Goal: Task Accomplishment & Management: Use online tool/utility

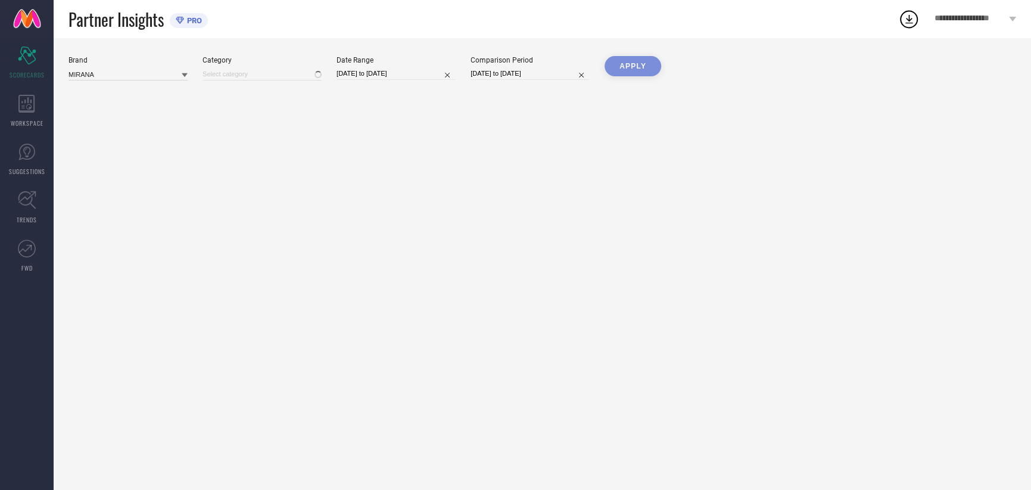
type input "All"
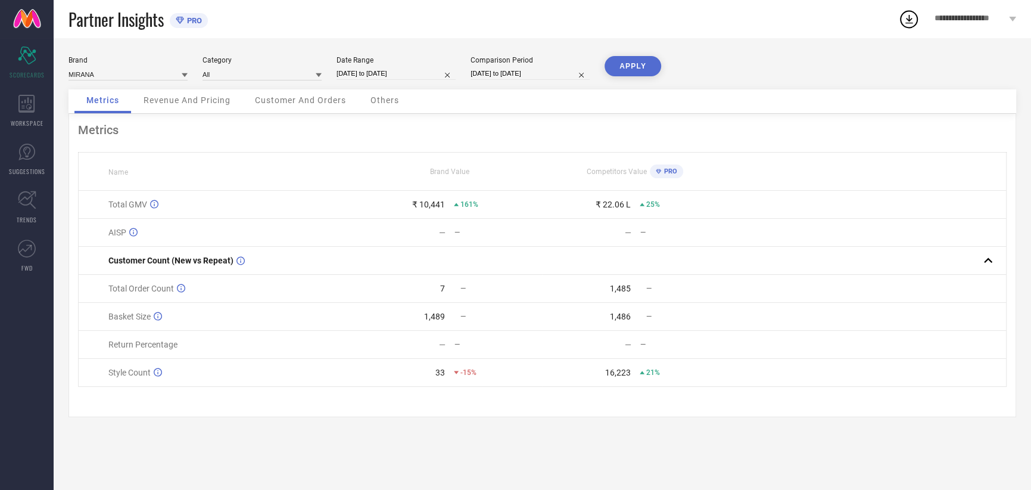
click at [372, 80] on div "Date Range [DATE] to [DATE]" at bounding box center [396, 68] width 119 height 24
select select "8"
select select "2025"
select select "9"
select select "2025"
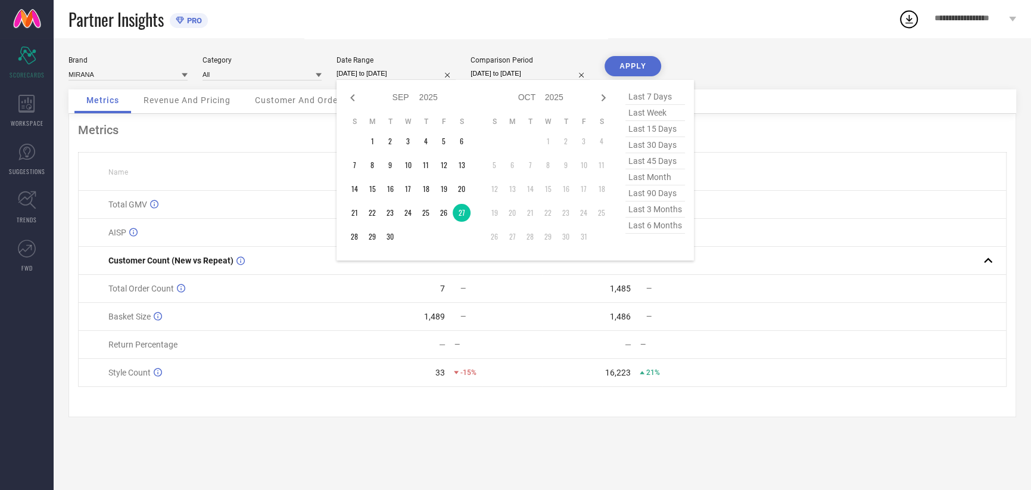
click at [380, 75] on input "[DATE] to [DATE]" at bounding box center [396, 73] width 119 height 13
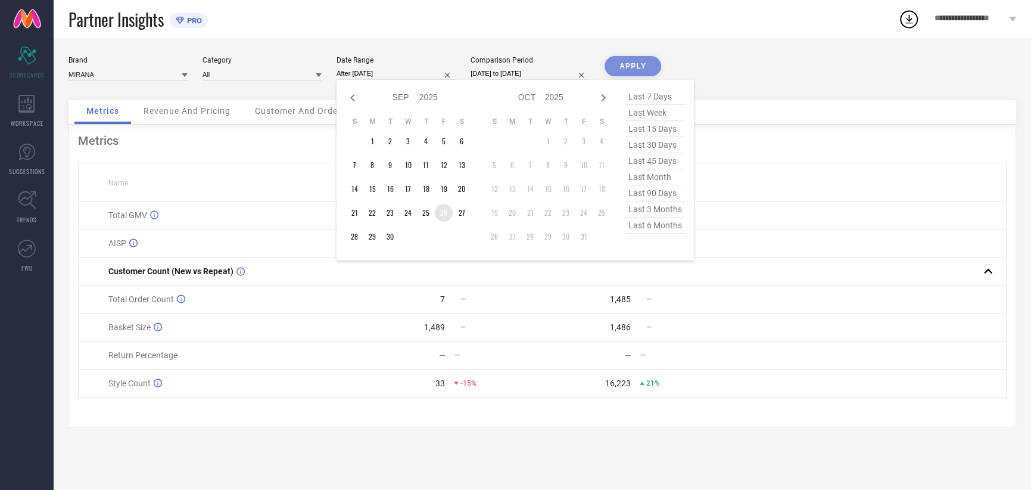
click at [447, 213] on td "26" at bounding box center [444, 213] width 18 height 18
type input "[DATE] to [DATE]"
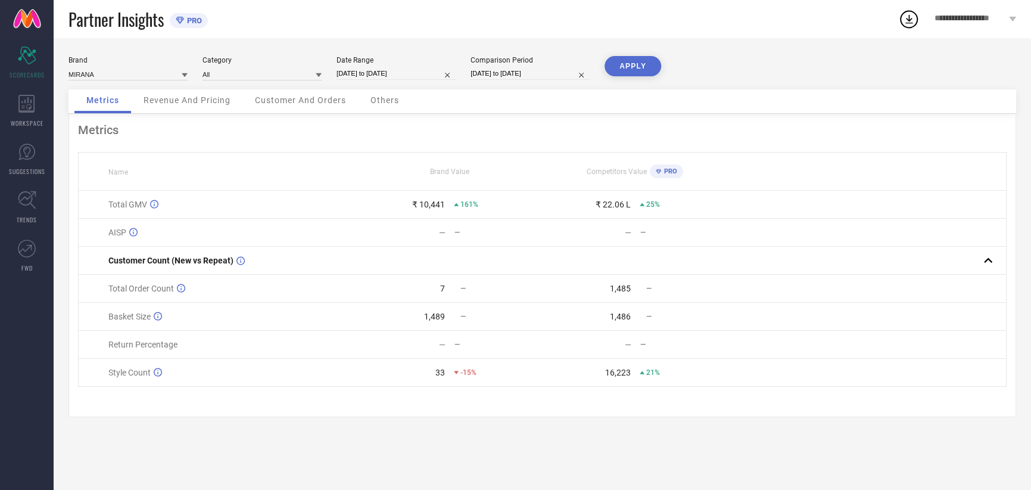
select select "8"
select select "2024"
select select "9"
select select "2024"
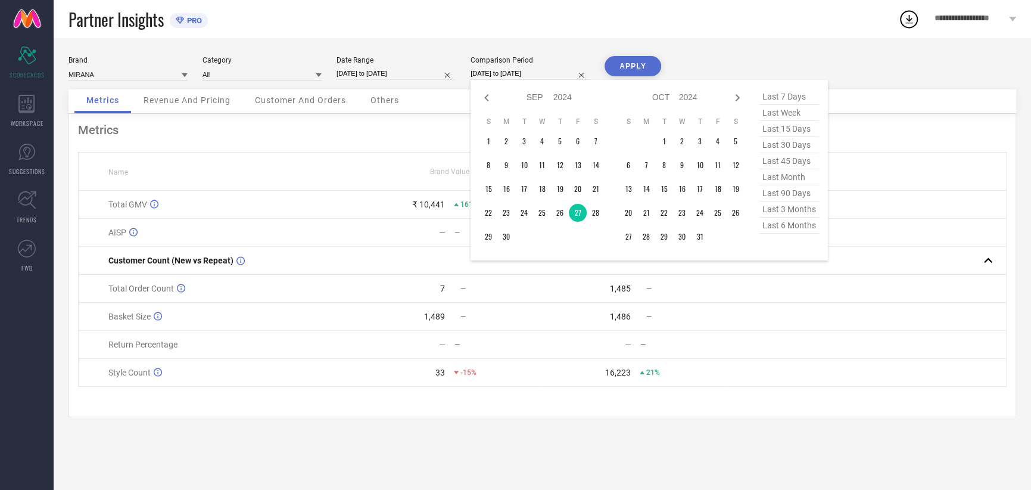
click at [513, 75] on input "[DATE] to [DATE]" at bounding box center [530, 73] width 119 height 13
click at [562, 210] on td "26" at bounding box center [560, 213] width 18 height 18
type input "[DATE] to [DATE]"
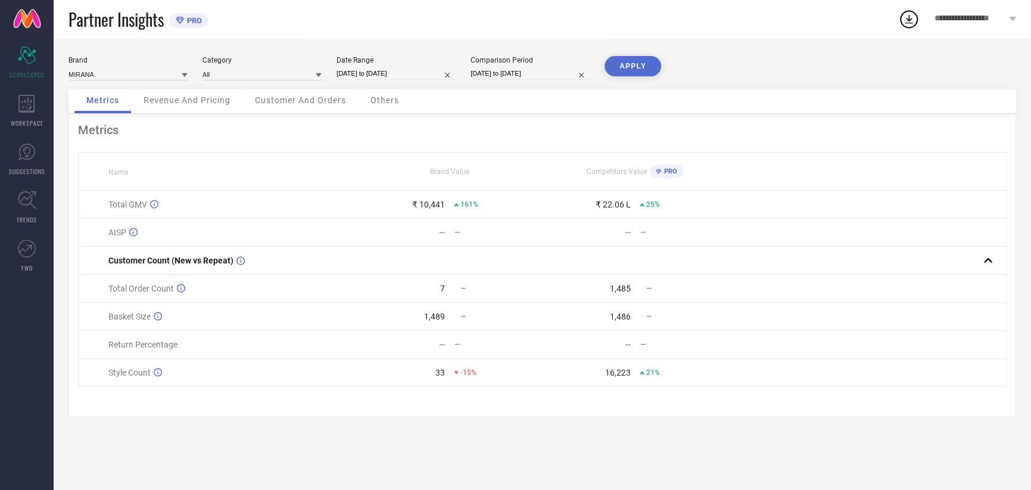
click at [636, 69] on button "APPLY" at bounding box center [633, 66] width 57 height 20
select select "8"
select select "2025"
select select "9"
select select "2025"
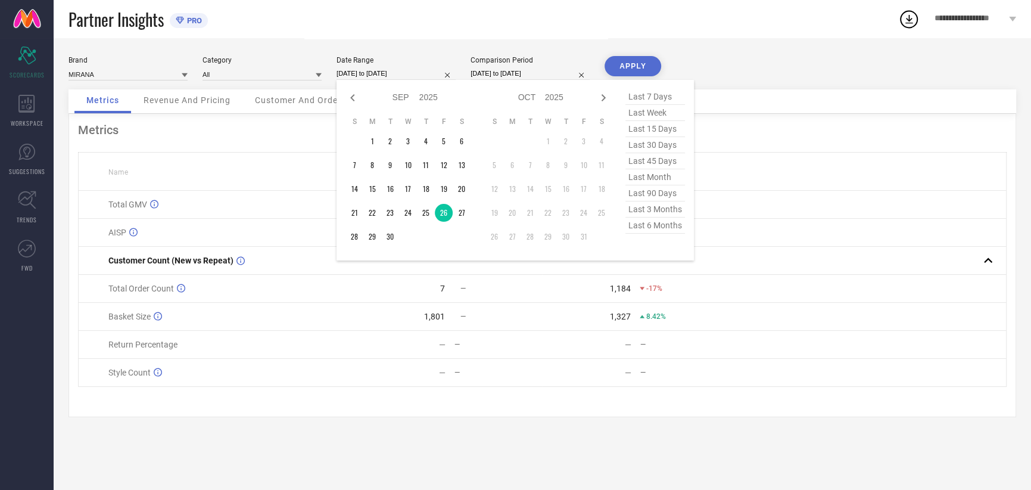
click at [382, 74] on input "[DATE] to [DATE]" at bounding box center [396, 73] width 119 height 13
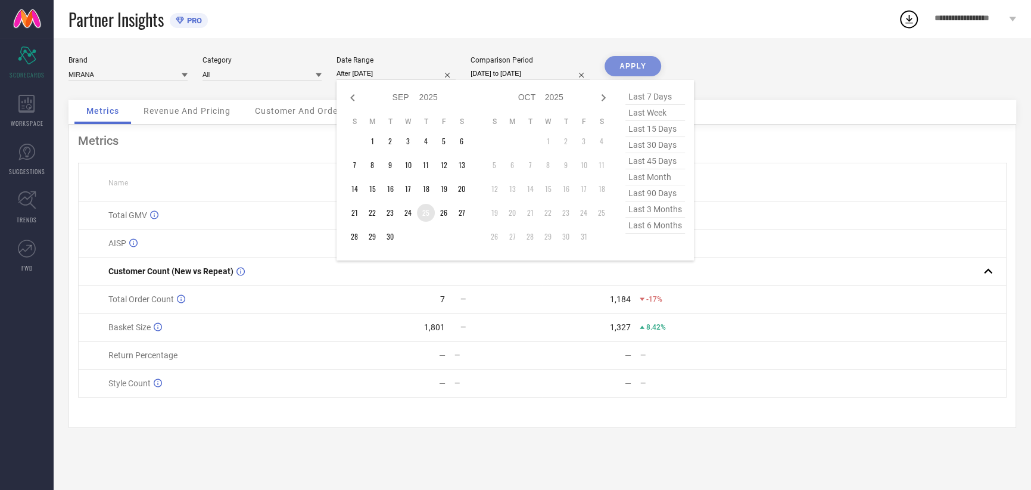
click at [426, 215] on td "25" at bounding box center [426, 213] width 18 height 18
type input "[DATE] to [DATE]"
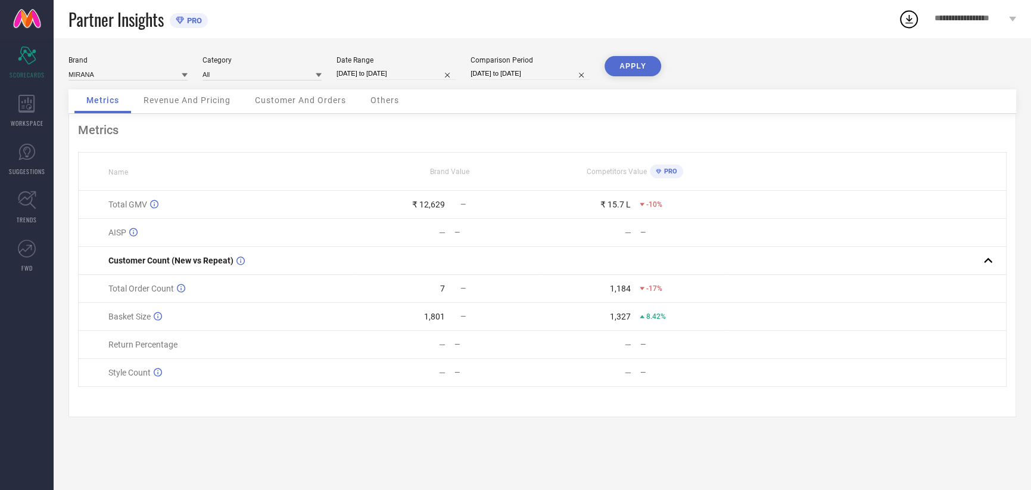
select select "8"
select select "2024"
select select "9"
select select "2024"
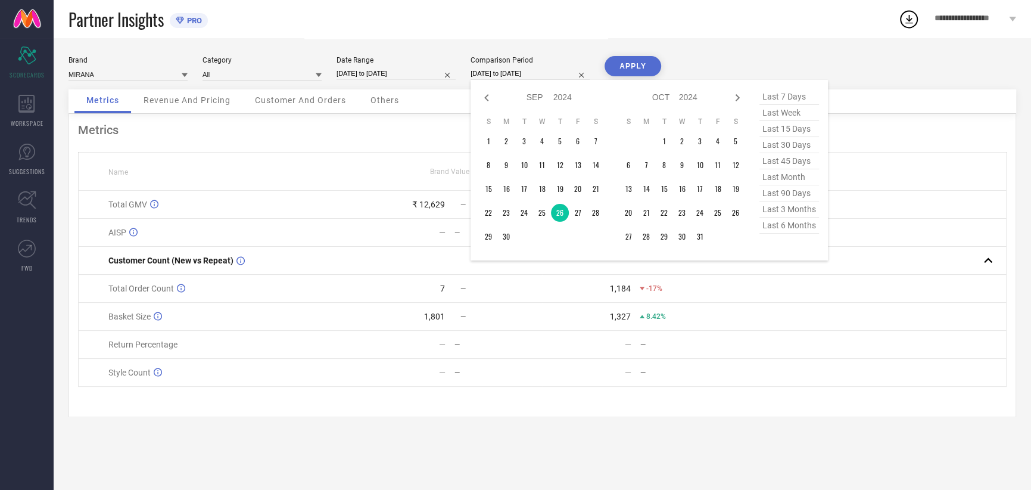
click at [520, 76] on input "[DATE] to [DATE]" at bounding box center [530, 73] width 119 height 13
click at [540, 207] on td "25" at bounding box center [542, 213] width 18 height 18
type input "[DATE] to [DATE]"
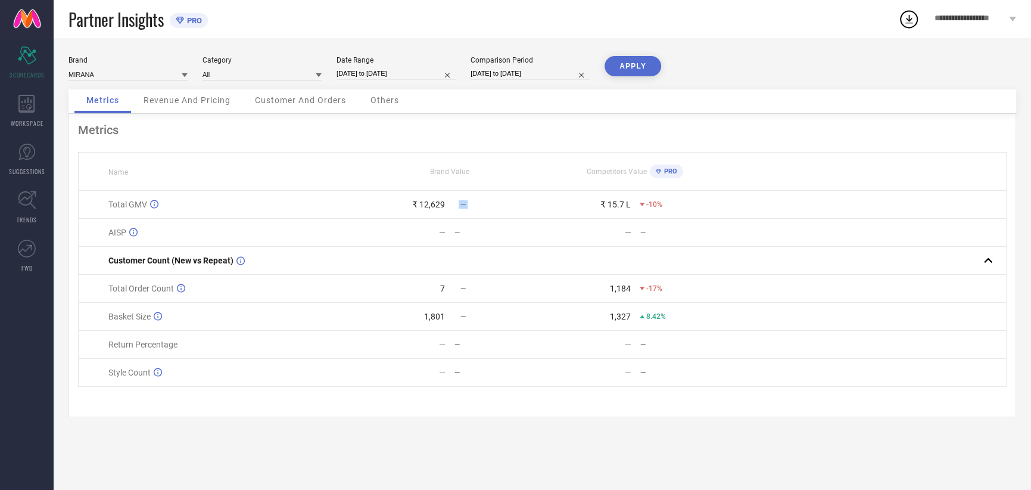
click at [541, 207] on div "—" at bounding box center [498, 204] width 88 height 8
drag, startPoint x: 541, startPoint y: 207, endPoint x: 640, endPoint y: 55, distance: 181.1
click at [640, 55] on div "Brand MIRANA Category All Date Range [DATE] to [DATE] Comparison Period [DATE] …" at bounding box center [543, 264] width 978 height 452
click at [634, 74] on button "APPLY" at bounding box center [633, 66] width 57 height 20
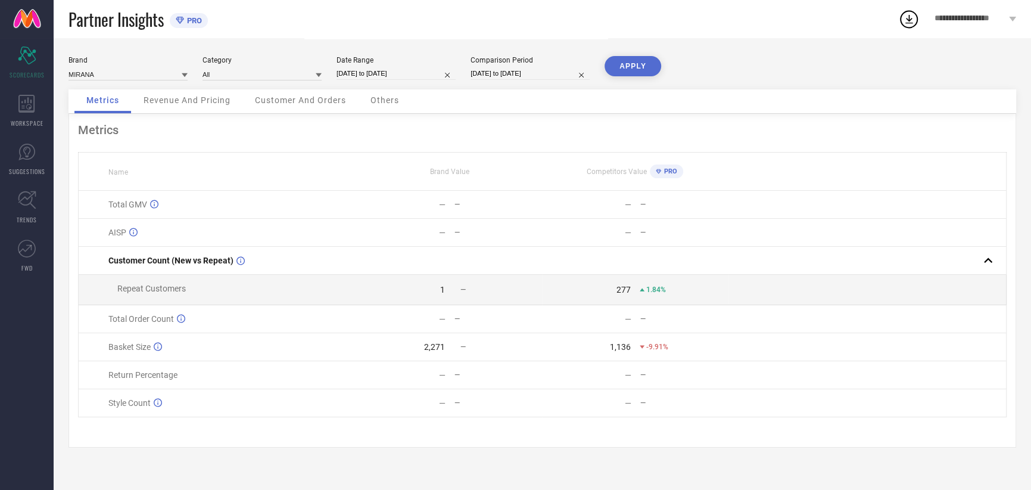
select select "8"
select select "2025"
select select "9"
select select "2025"
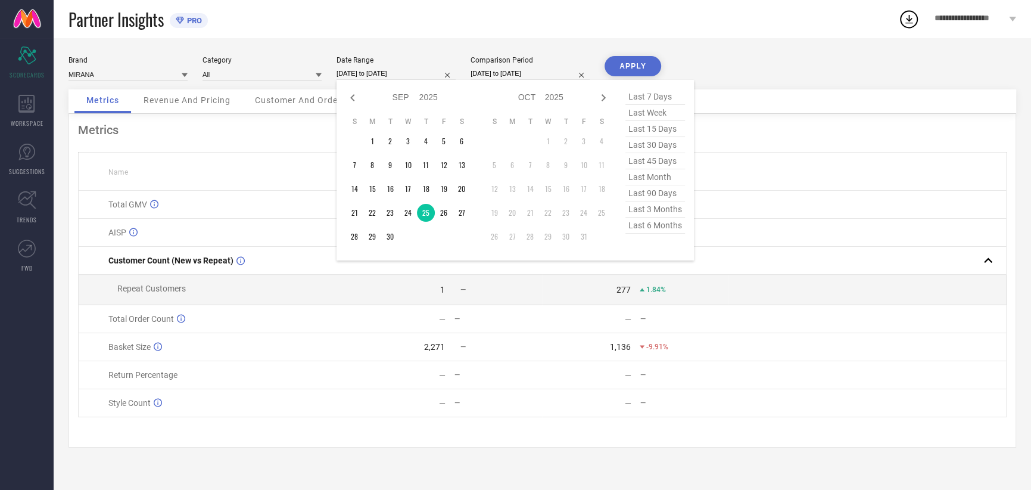
click at [393, 76] on input "[DATE] to [DATE]" at bounding box center [396, 73] width 119 height 13
click at [406, 209] on td "24" at bounding box center [408, 213] width 18 height 18
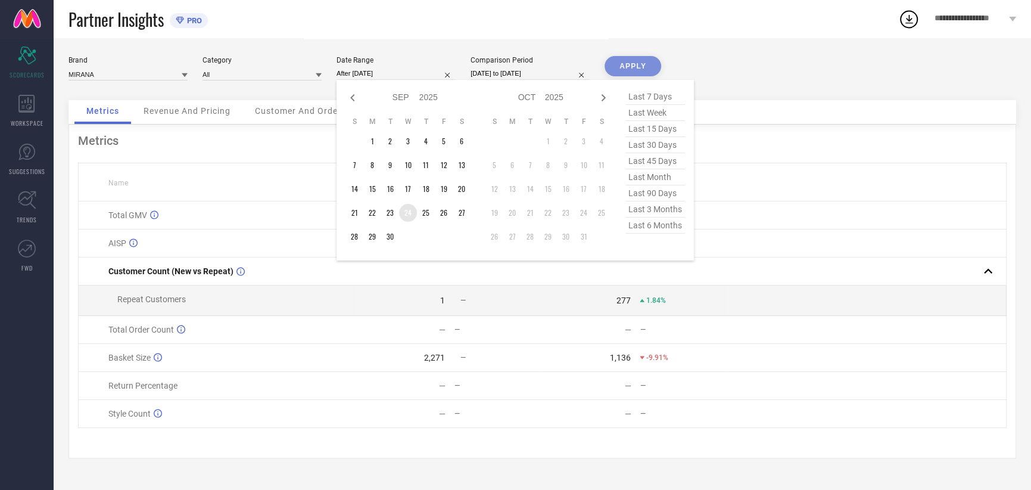
type input "[DATE] to [DATE]"
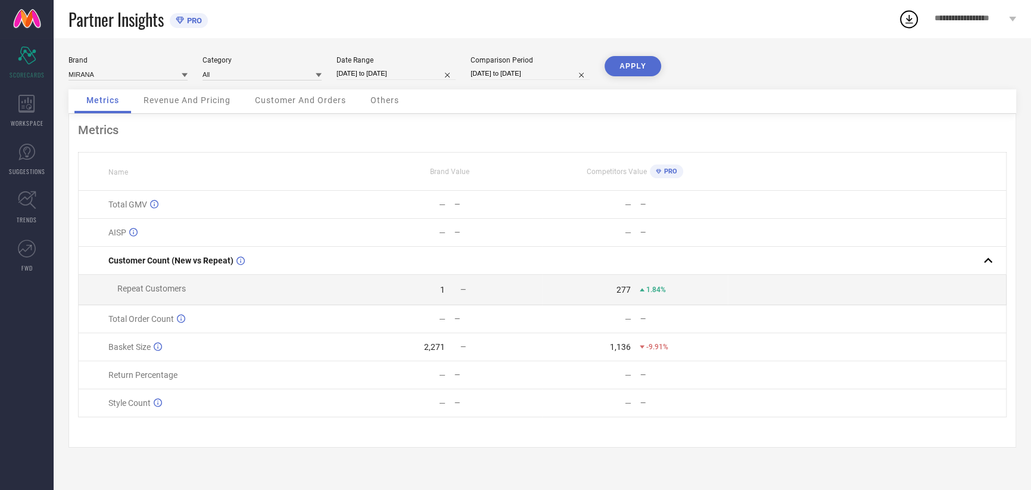
select select "8"
select select "2024"
select select "9"
select select "2024"
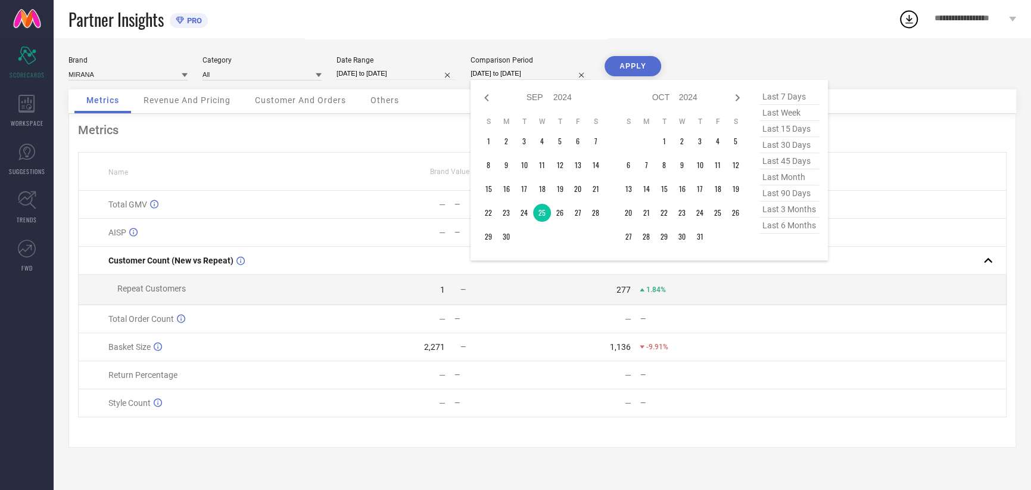
click at [499, 76] on input "[DATE] to [DATE]" at bounding box center [530, 73] width 119 height 13
click at [525, 214] on td "24" at bounding box center [524, 213] width 18 height 18
type input "[DATE] to [DATE]"
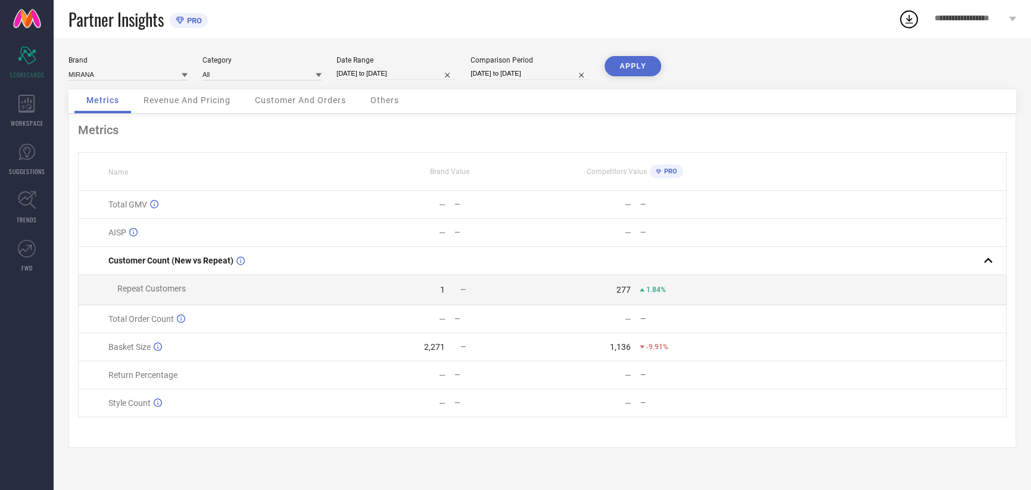
click at [629, 67] on button "APPLY" at bounding box center [633, 66] width 57 height 20
select select "8"
select select "2025"
select select "9"
select select "2025"
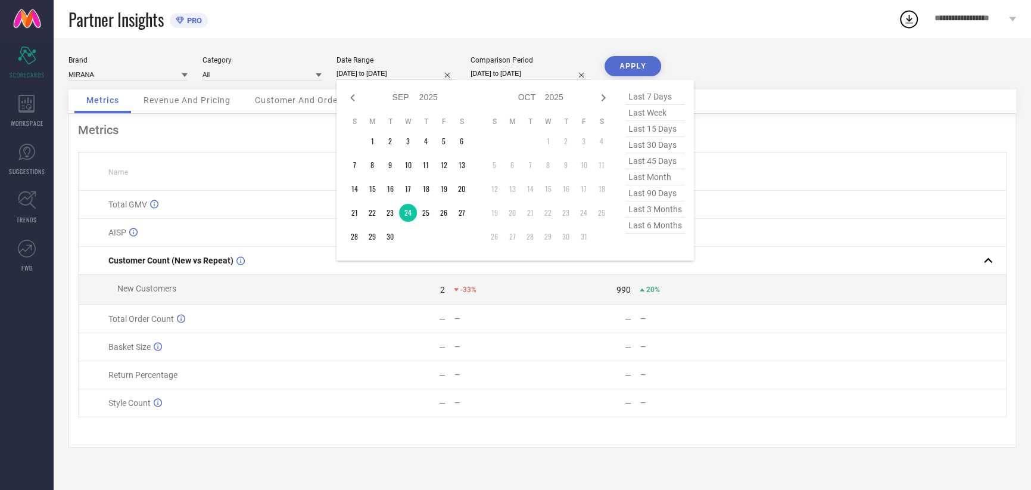
click at [381, 71] on input "[DATE] to [DATE]" at bounding box center [396, 73] width 119 height 13
click at [422, 189] on td "18" at bounding box center [426, 189] width 18 height 18
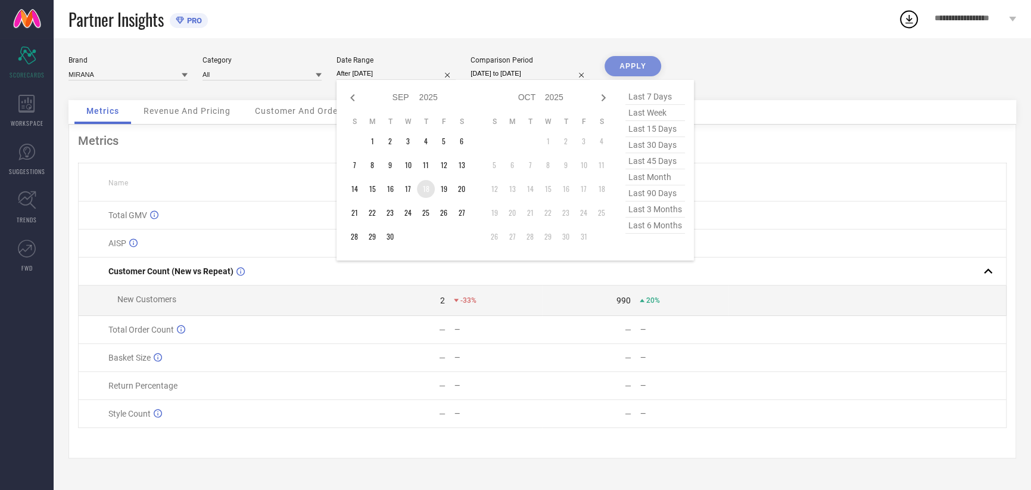
type input "[DATE] to [DATE]"
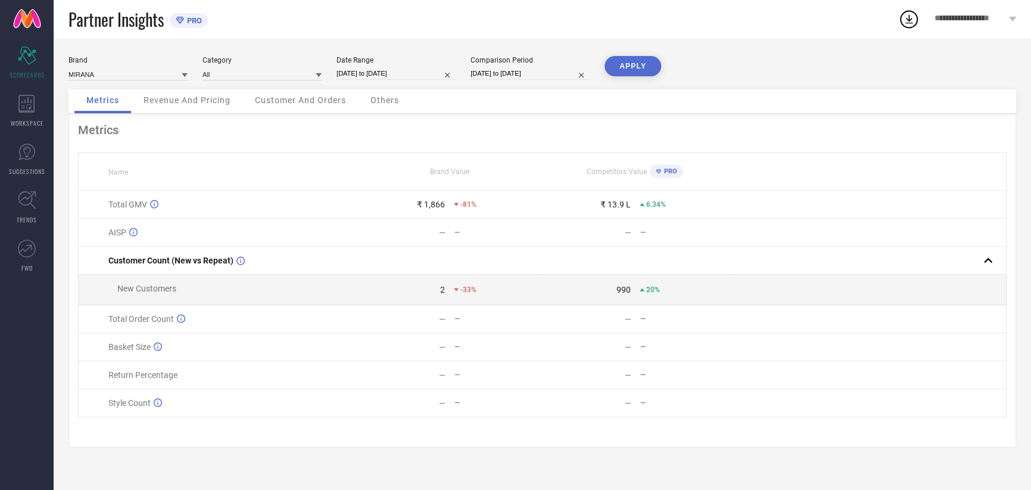
click at [495, 80] on div "Comparison Period [DATE] to [DATE]" at bounding box center [530, 68] width 119 height 24
click at [496, 80] on div "Comparison Period [DATE] to [DATE]" at bounding box center [530, 68] width 119 height 24
drag, startPoint x: 496, startPoint y: 80, endPoint x: 486, endPoint y: 77, distance: 10.7
click at [486, 77] on input "[DATE] to [DATE]" at bounding box center [530, 73] width 119 height 13
select select "8"
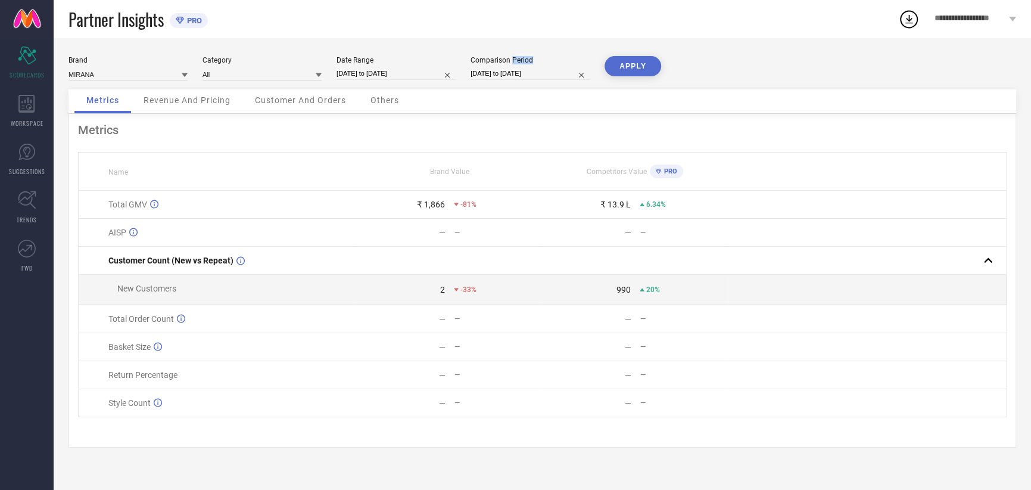
select select "2024"
select select "9"
select select "2024"
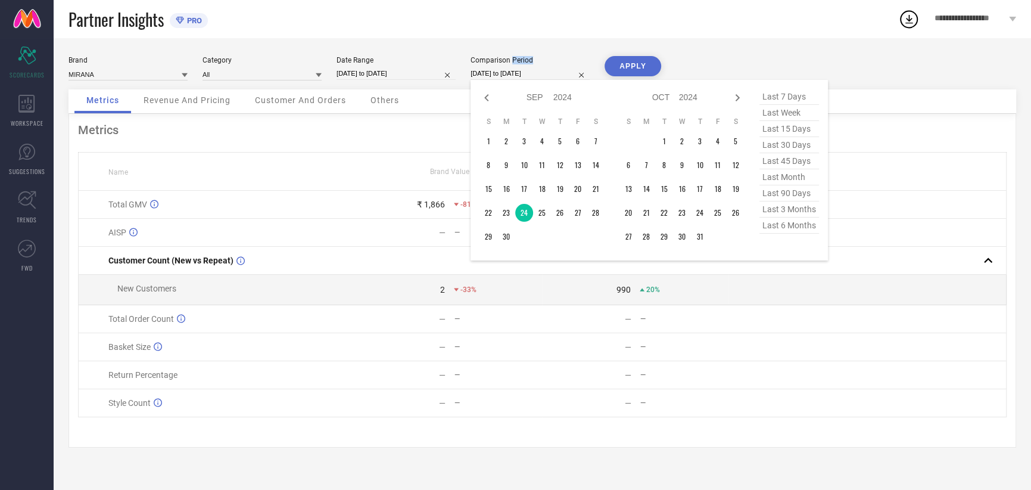
click at [486, 77] on input "[DATE] to [DATE]" at bounding box center [530, 73] width 119 height 13
click at [542, 191] on td "18" at bounding box center [542, 189] width 18 height 18
type input "[DATE] to [DATE]"
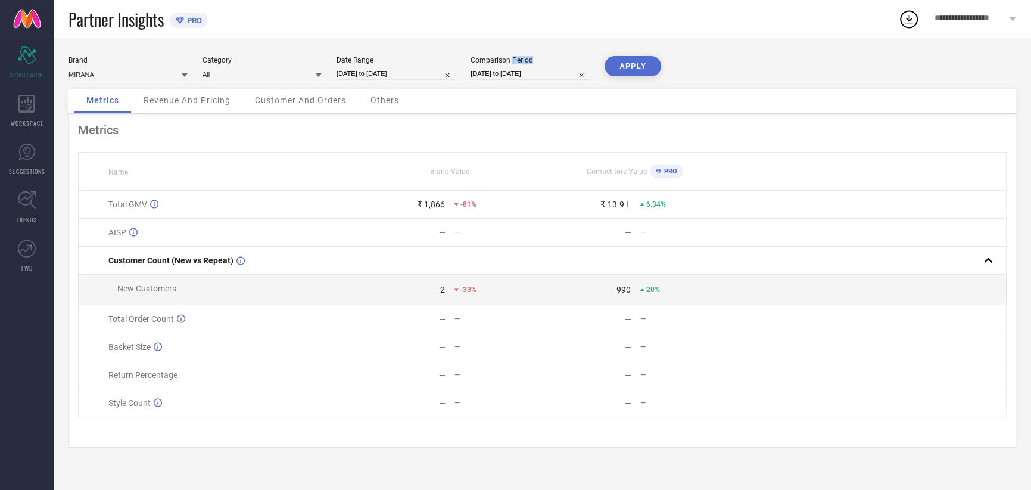
click at [637, 73] on button "APPLY" at bounding box center [633, 66] width 57 height 20
click at [909, 27] on icon at bounding box center [908, 18] width 21 height 21
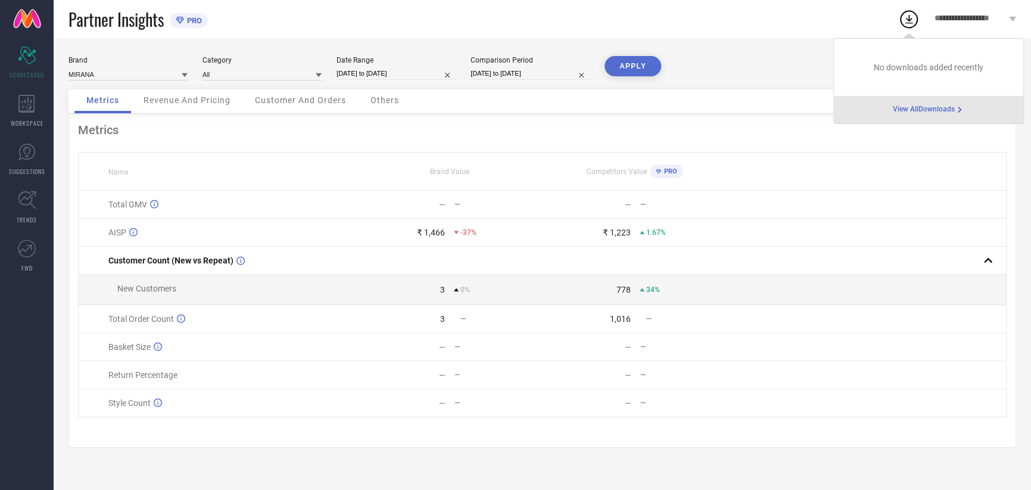
click at [922, 111] on span "View All Downloads" at bounding box center [924, 110] width 62 height 10
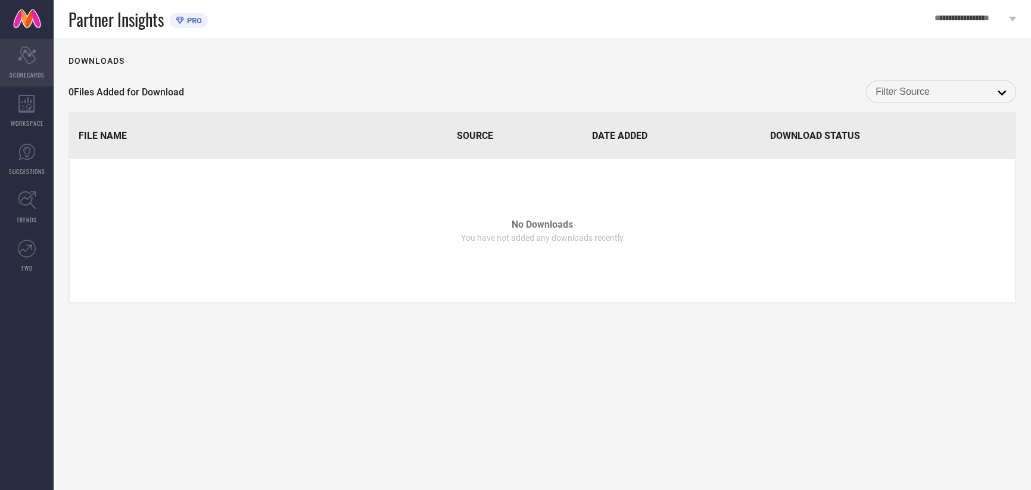
click at [29, 72] on span "SCORECARDS" at bounding box center [27, 74] width 35 height 9
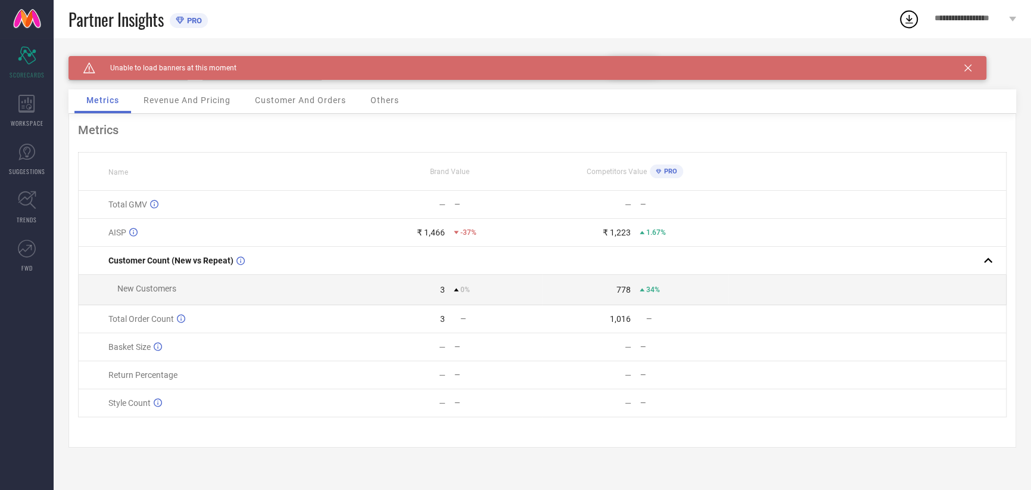
click at [965, 68] on icon at bounding box center [968, 67] width 7 height 7
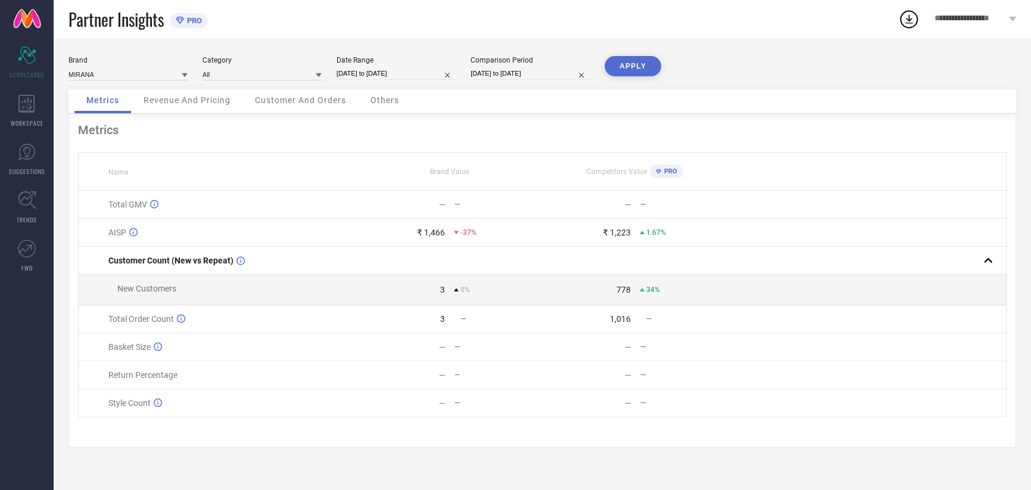
click at [412, 74] on input "[DATE] to [DATE]" at bounding box center [396, 73] width 119 height 13
select select "8"
select select "2025"
select select "9"
select select "2025"
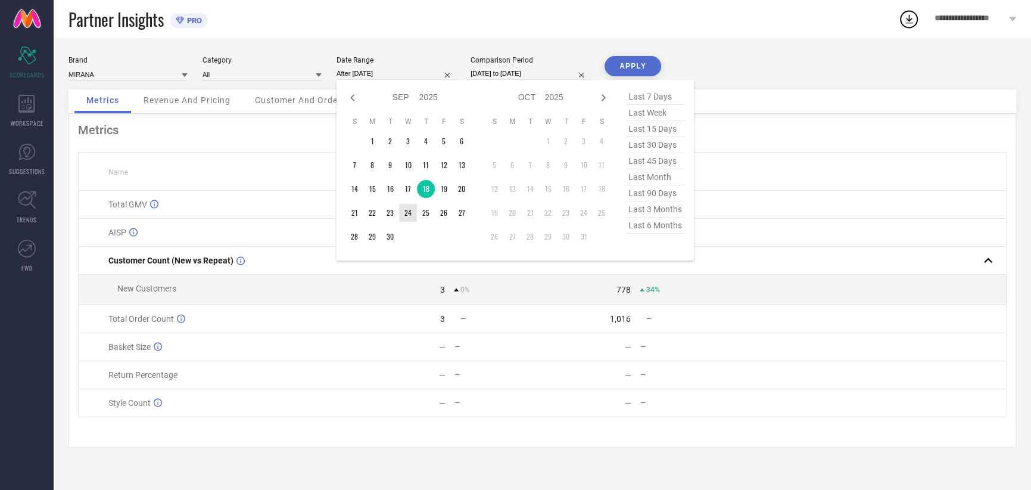
click at [412, 213] on td "24" at bounding box center [408, 213] width 18 height 18
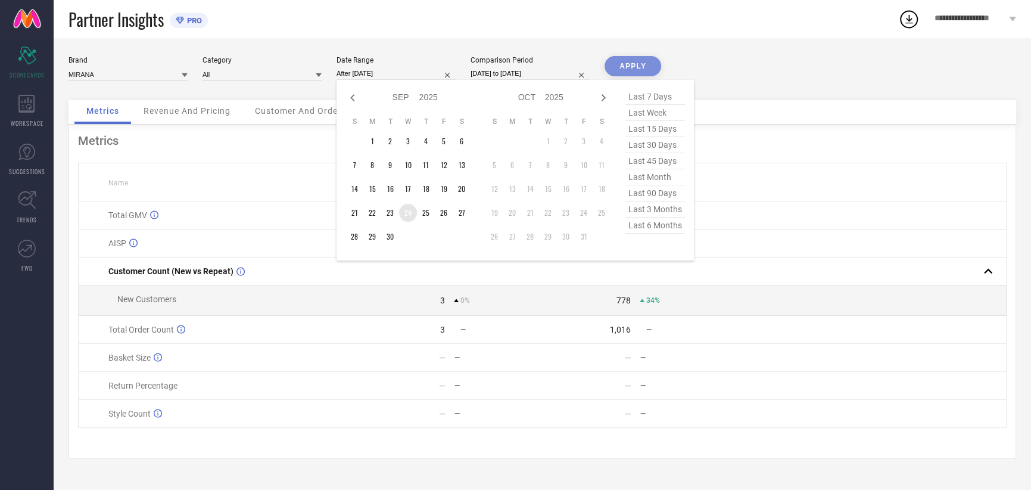
type input "[DATE] to [DATE]"
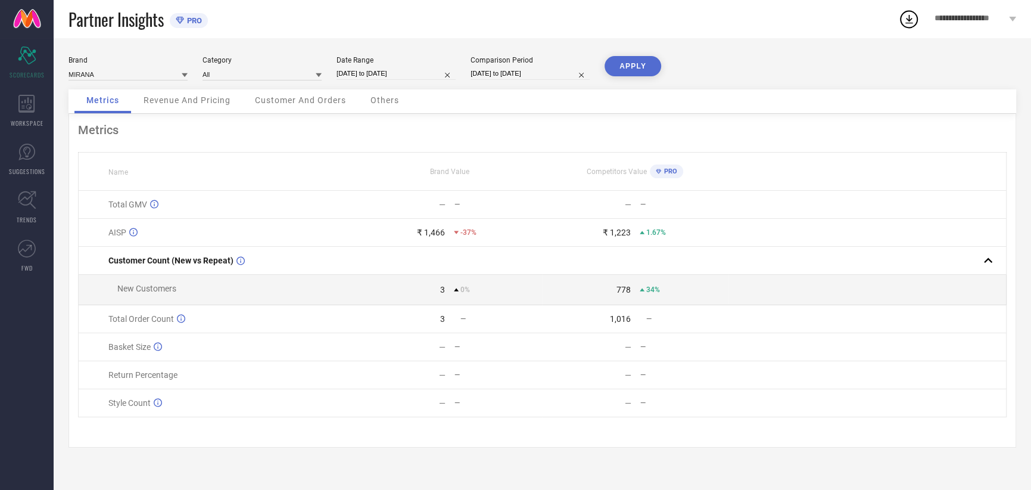
click at [512, 79] on input "[DATE] to [DATE]" at bounding box center [530, 73] width 119 height 13
select select "8"
select select "2024"
select select "9"
select select "2024"
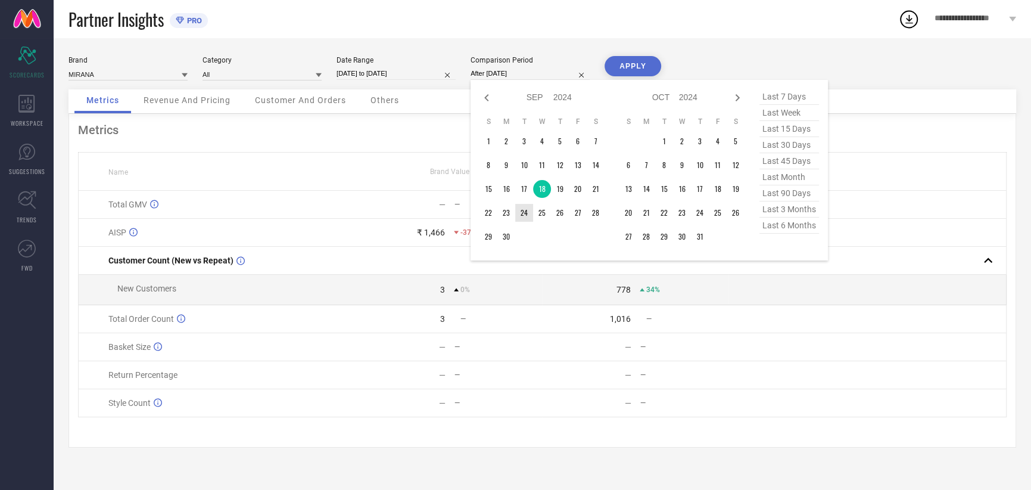
click at [525, 208] on td "24" at bounding box center [524, 213] width 18 height 18
type input "[DATE] to [DATE]"
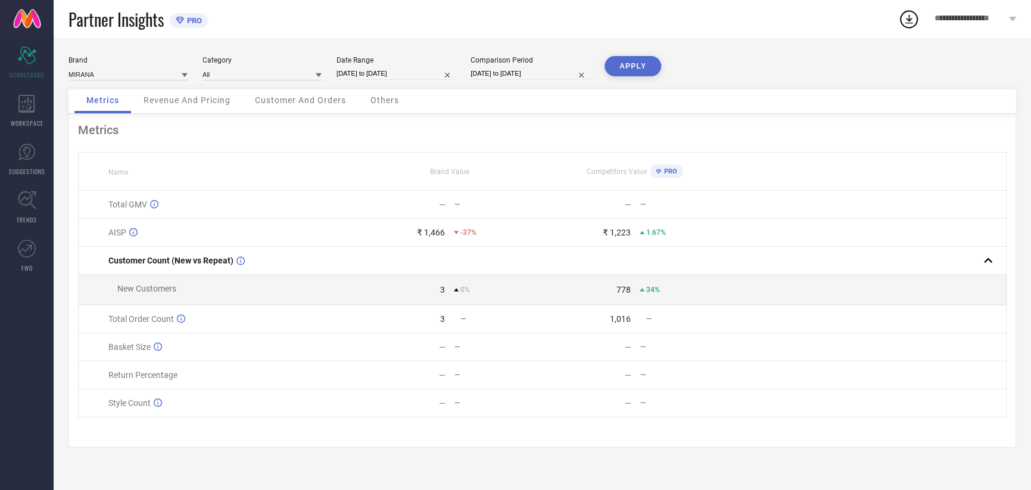
click at [621, 61] on button "APPLY" at bounding box center [633, 66] width 57 height 20
click at [390, 75] on input "[DATE] to [DATE]" at bounding box center [396, 73] width 119 height 13
select select "8"
select select "2025"
select select "9"
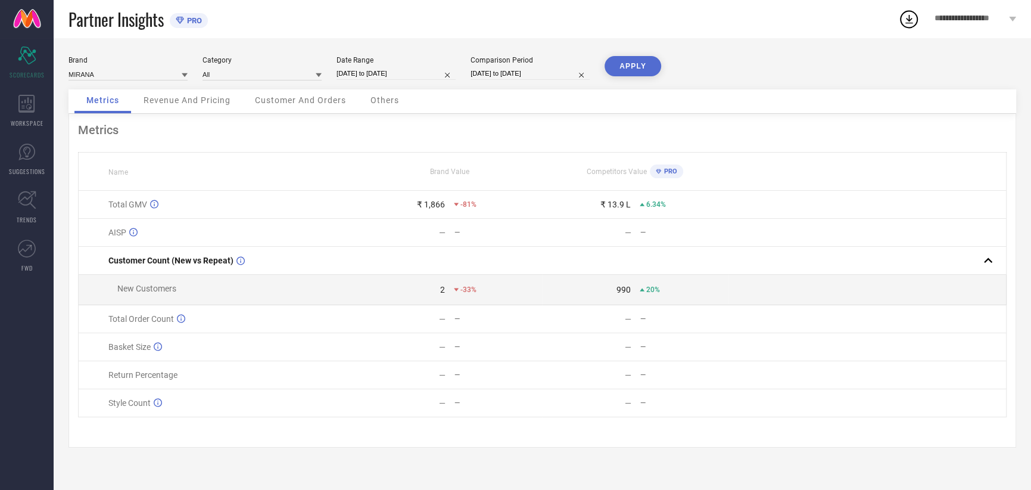
select select "2025"
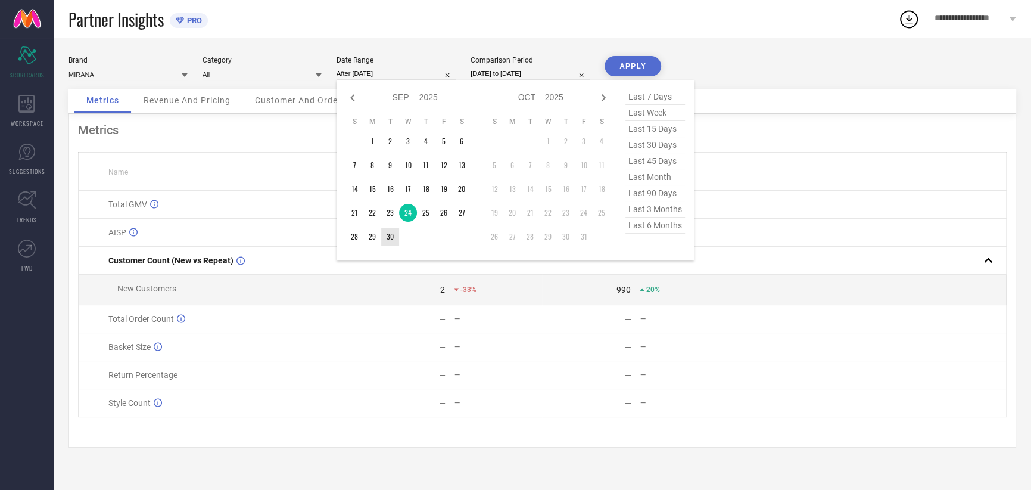
click at [383, 235] on td "30" at bounding box center [390, 237] width 18 height 18
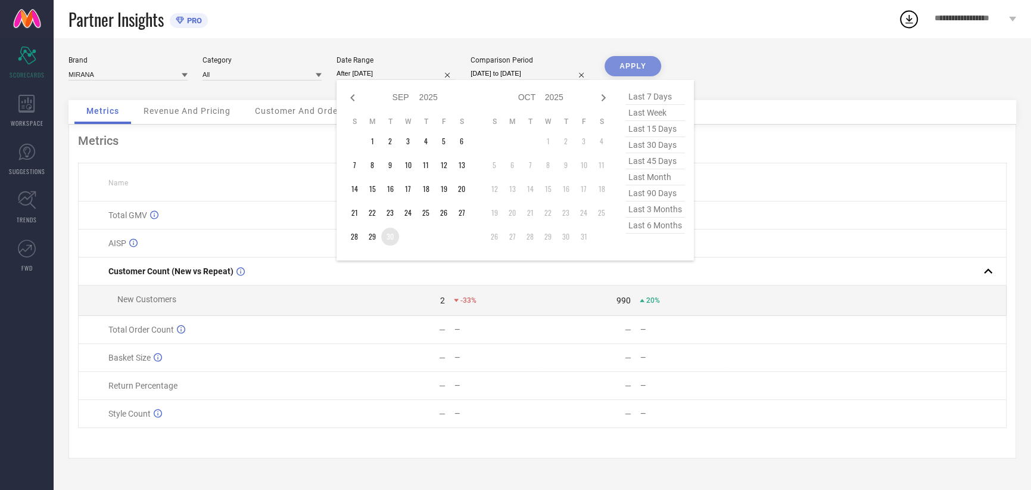
type input "[DATE] to [DATE]"
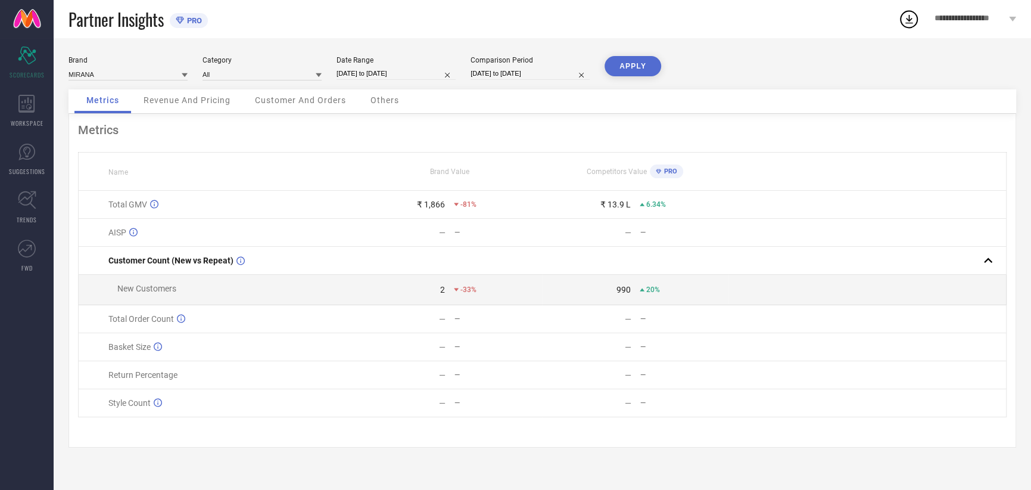
select select "8"
select select "2024"
select select "9"
select select "2024"
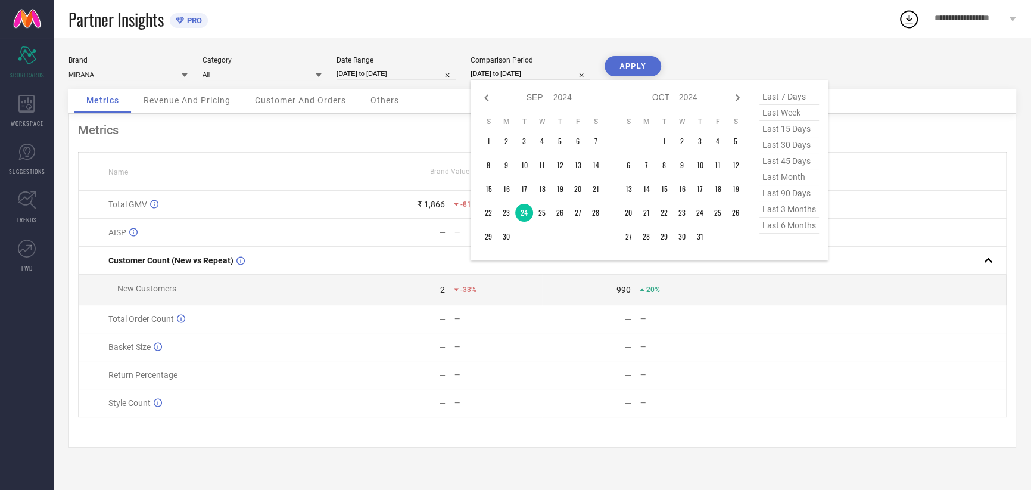
click at [517, 79] on input "[DATE] to [DATE]" at bounding box center [530, 73] width 119 height 13
click at [513, 237] on td "30" at bounding box center [506, 237] width 18 height 18
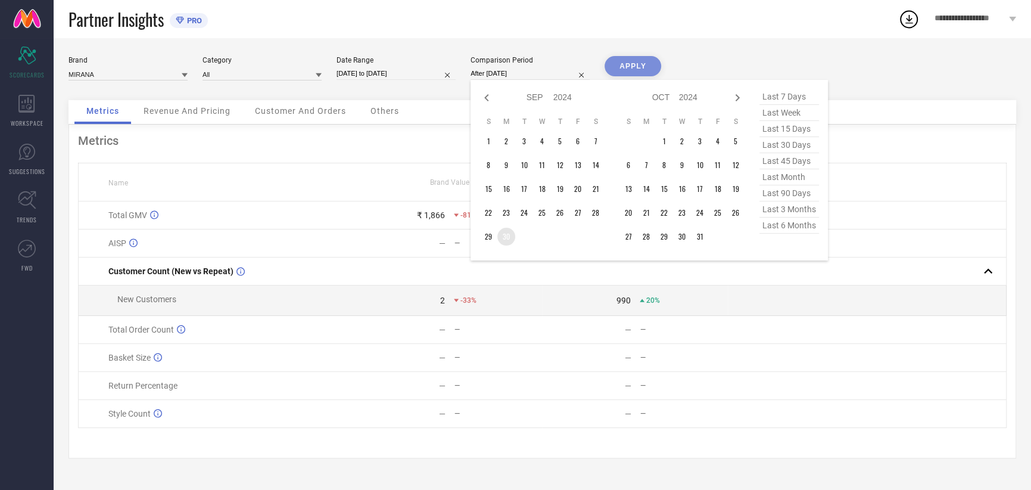
type input "[DATE] to [DATE]"
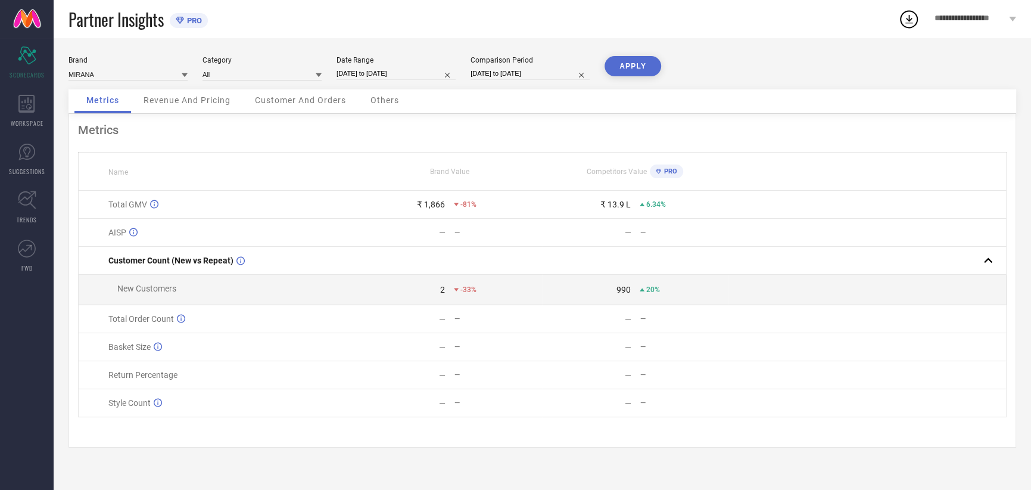
click at [632, 69] on button "APPLY" at bounding box center [633, 66] width 57 height 20
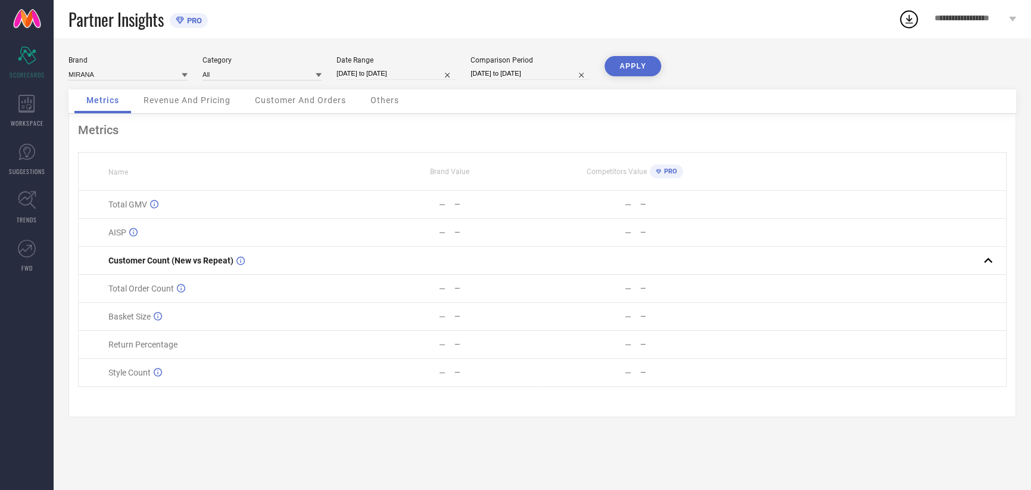
select select "8"
select select "2025"
select select "9"
select select "2025"
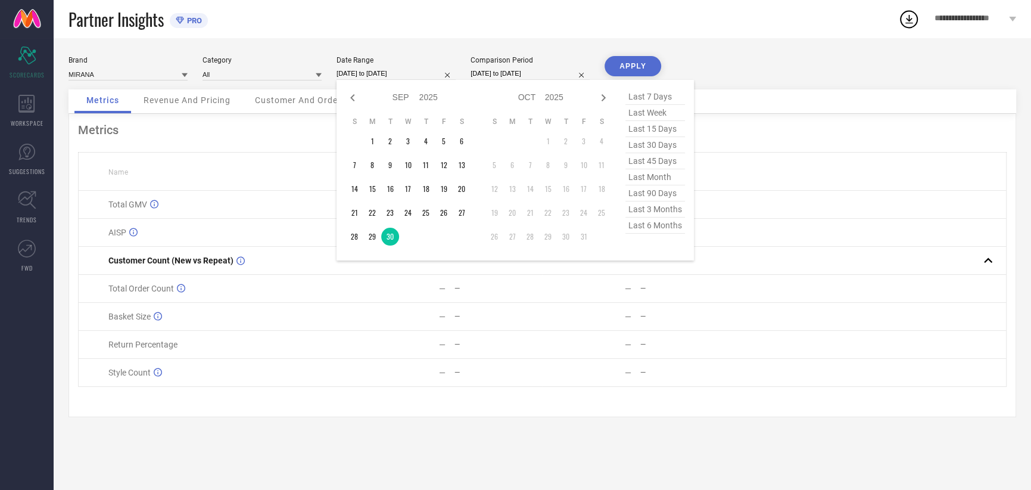
click at [388, 76] on input "[DATE] to [DATE]" at bounding box center [396, 73] width 119 height 13
click at [356, 235] on td "28" at bounding box center [355, 237] width 18 height 18
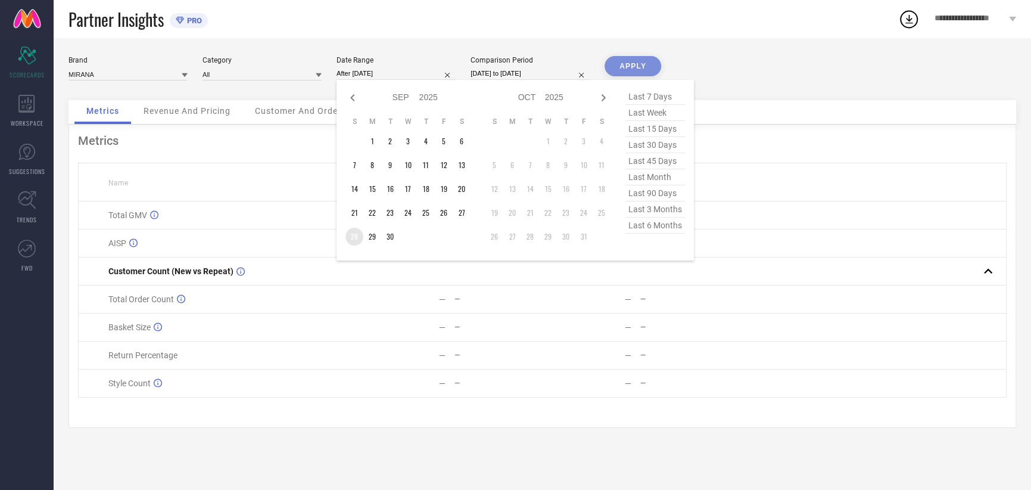
type input "[DATE] to [DATE]"
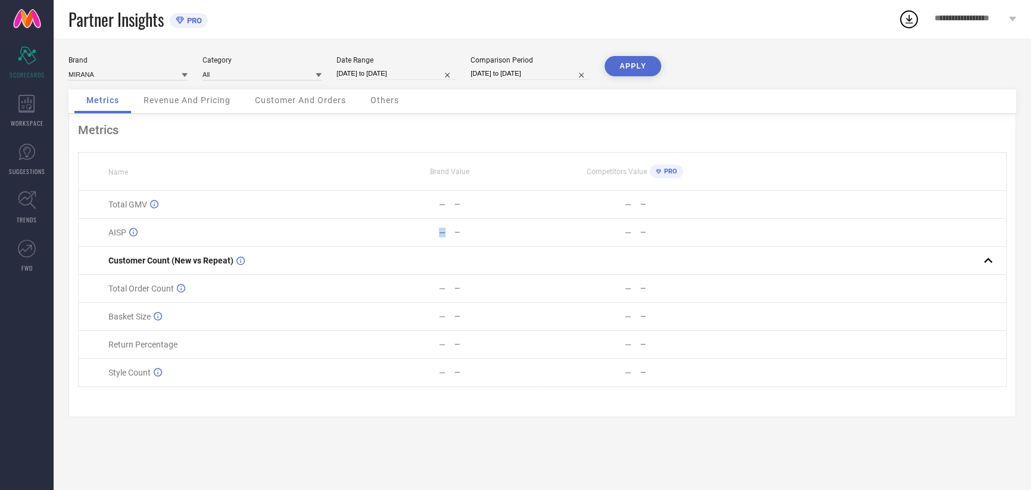
click at [357, 233] on div "—" at bounding box center [401, 233] width 88 height 10
drag, startPoint x: 357, startPoint y: 233, endPoint x: 506, endPoint y: 77, distance: 216.2
click at [504, 76] on input "[DATE] to [DATE]" at bounding box center [530, 73] width 119 height 13
select select "8"
select select "2024"
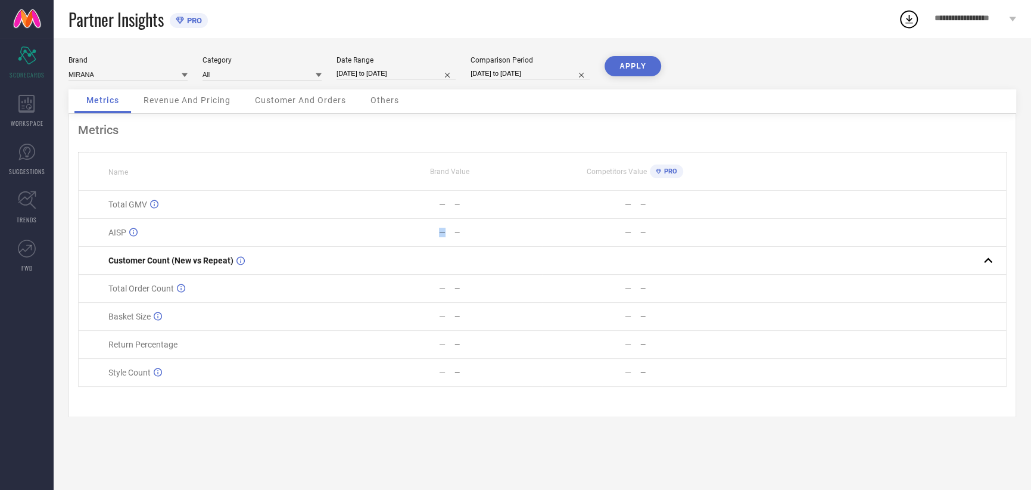
select select "9"
select select "2024"
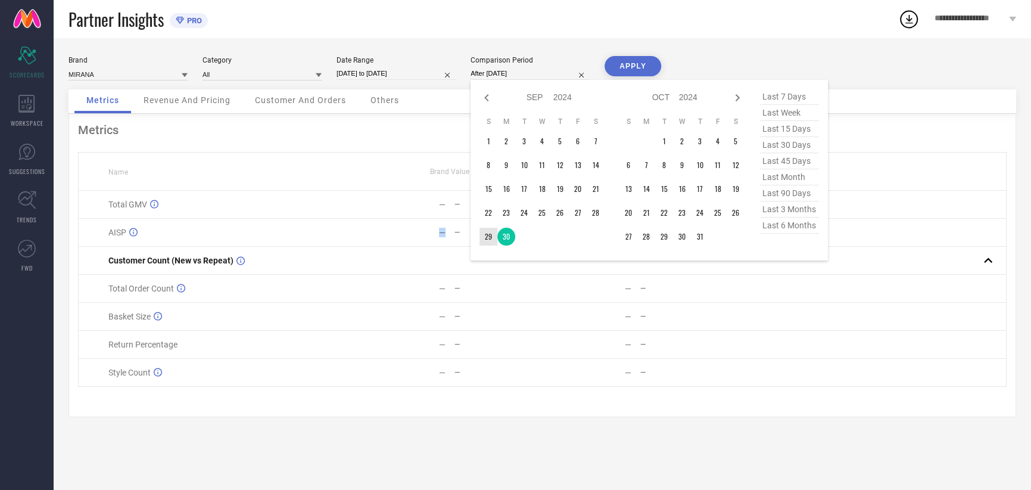
click at [489, 234] on td "29" at bounding box center [489, 237] width 18 height 18
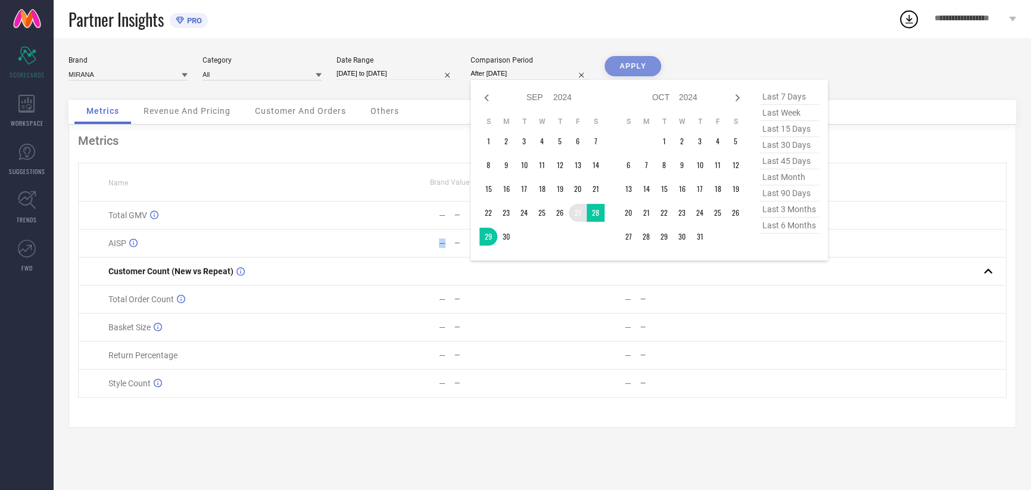
type input "[DATE] to [DATE]"
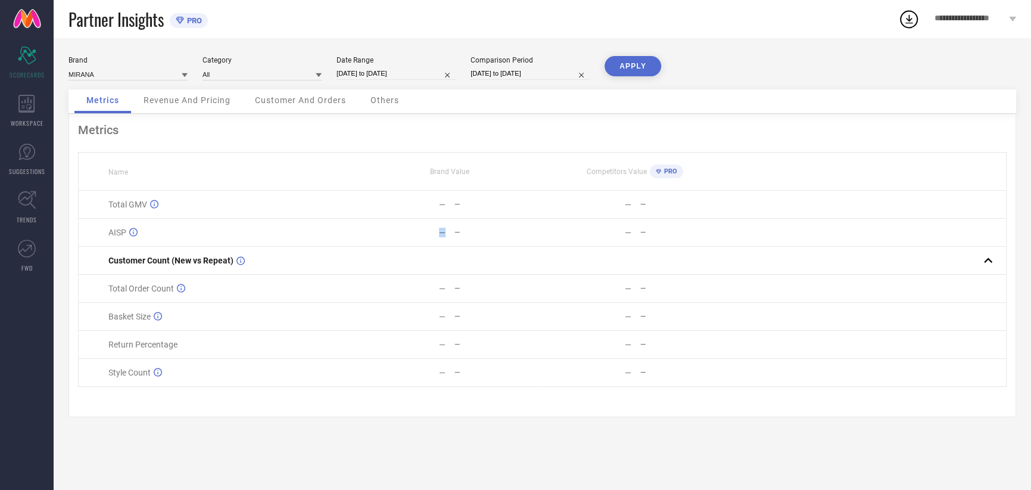
click at [592, 214] on td "— —" at bounding box center [635, 205] width 186 height 28
select select "8"
select select "2024"
select select "9"
select select "2024"
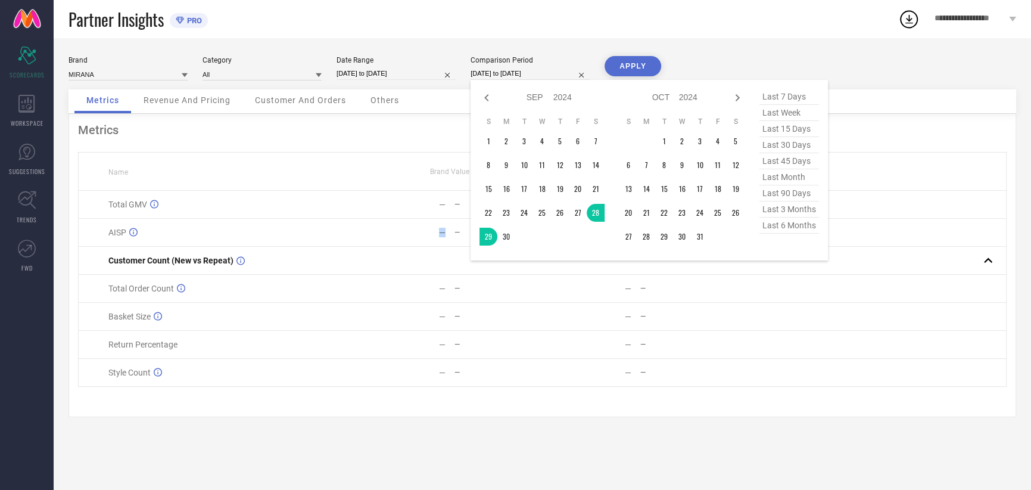
drag, startPoint x: 592, startPoint y: 214, endPoint x: 533, endPoint y: 82, distance: 144.8
click at [530, 78] on input "[DATE] to [DATE]" at bounding box center [530, 73] width 119 height 13
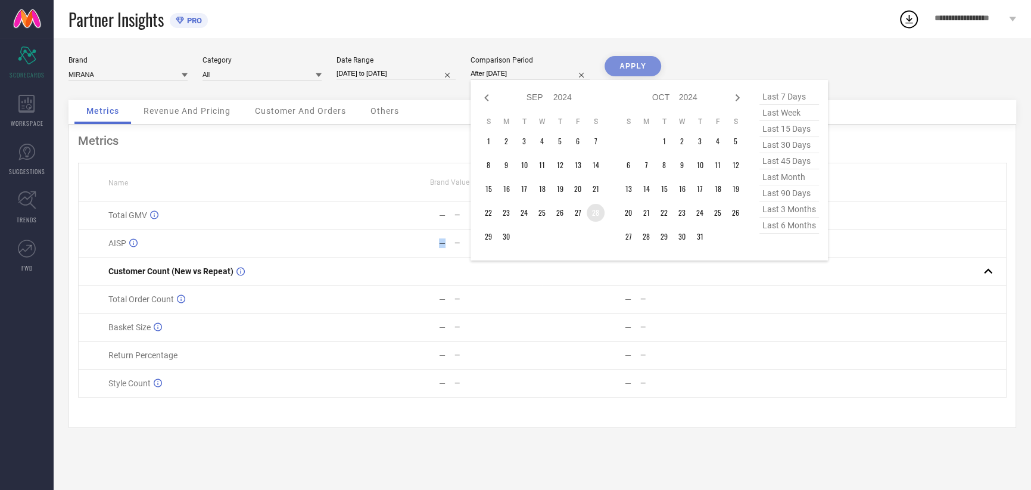
click at [595, 211] on td "28" at bounding box center [596, 213] width 18 height 18
type input "[DATE] to [DATE]"
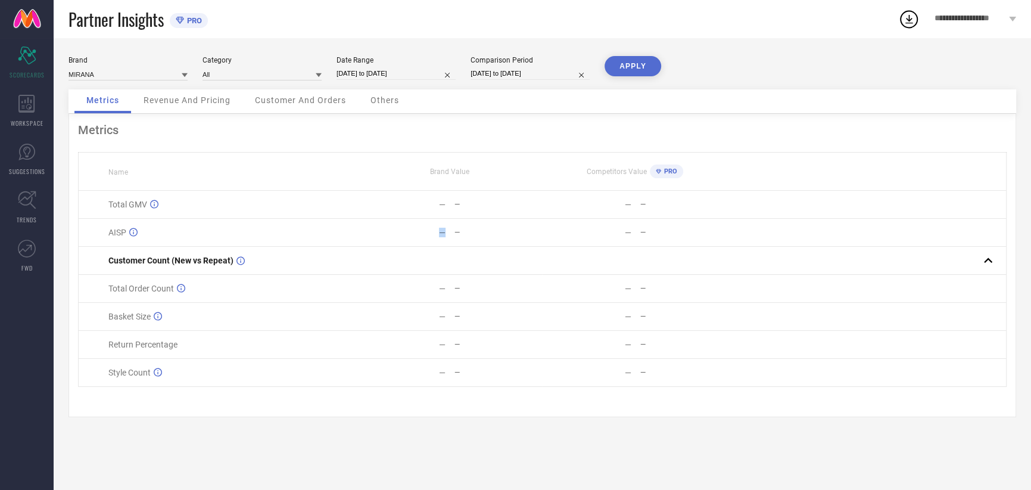
click at [634, 58] on button "APPLY" at bounding box center [633, 66] width 57 height 20
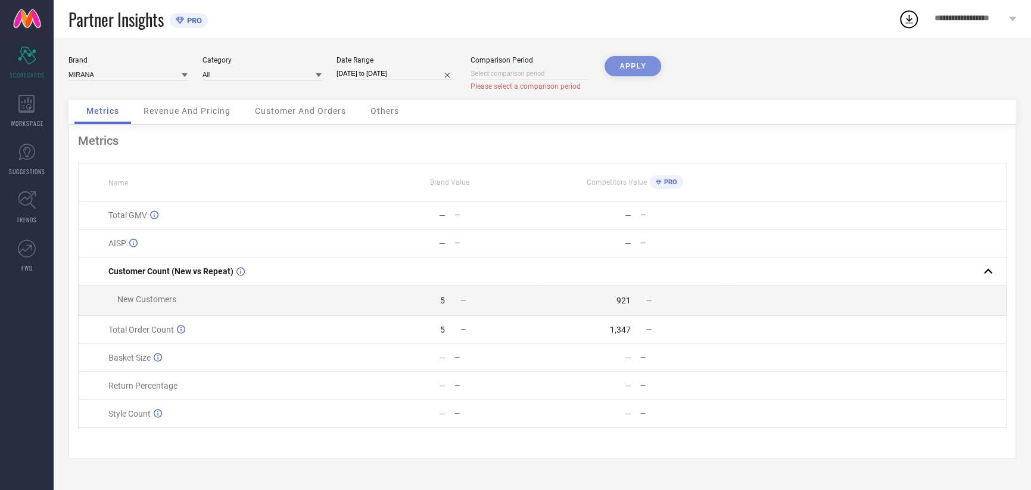
click at [619, 70] on div "APPLY" at bounding box center [633, 78] width 57 height 44
click at [569, 71] on input at bounding box center [530, 73] width 119 height 13
select select "9"
select select "2025"
select select "10"
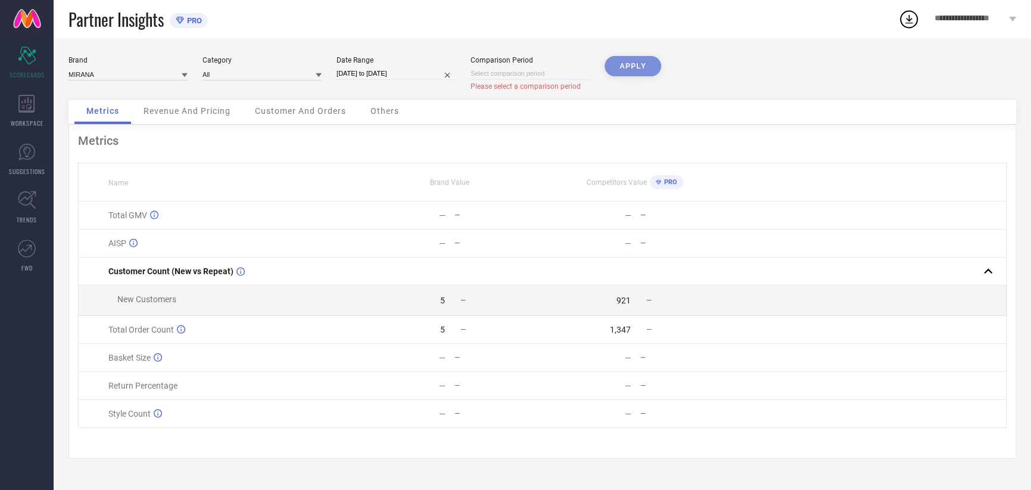
select select "2025"
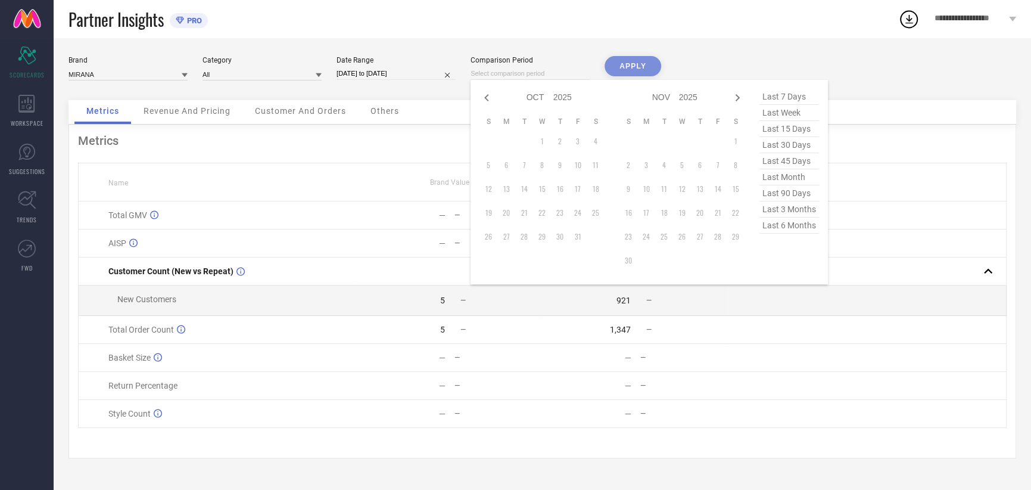
click at [494, 96] on div "Jan Feb Mar Apr May Jun [DATE] Aug Sep Oct Nov [DATE] 2016 2017 2018 2019 2020 …" at bounding box center [549, 97] width 111 height 17
click at [489, 96] on icon at bounding box center [487, 98] width 14 height 14
select select "8"
select select "2025"
select select "9"
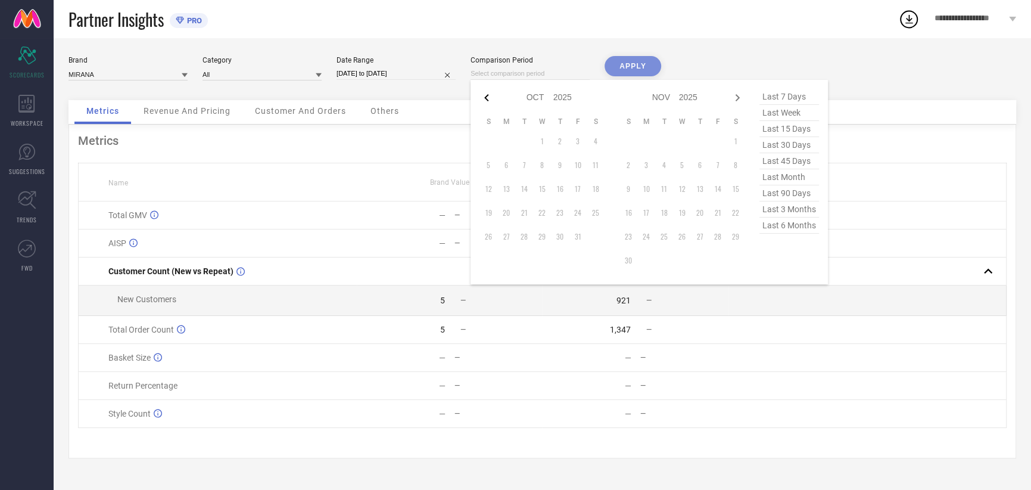
select select "2025"
click at [493, 238] on td "28" at bounding box center [489, 237] width 18 height 18
type input "[DATE] to [DATE]"
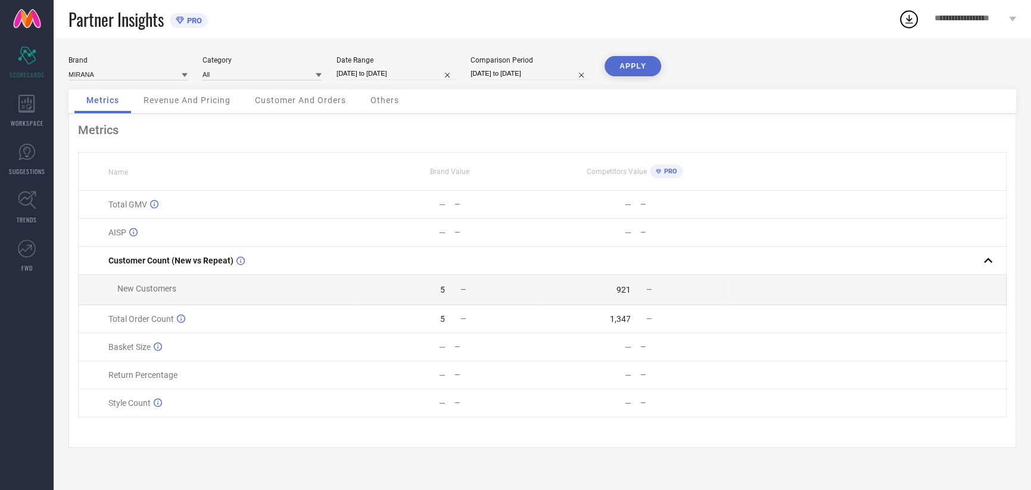
click at [645, 58] on button "APPLY" at bounding box center [633, 66] width 57 height 20
click at [406, 73] on input "[DATE] to [DATE]" at bounding box center [396, 73] width 119 height 13
select select "8"
select select "2025"
select select "9"
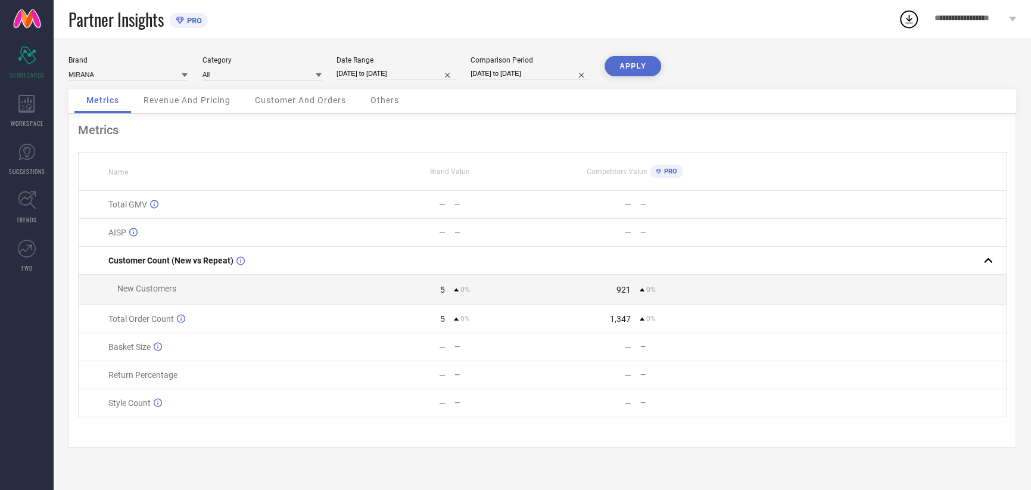
select select "2025"
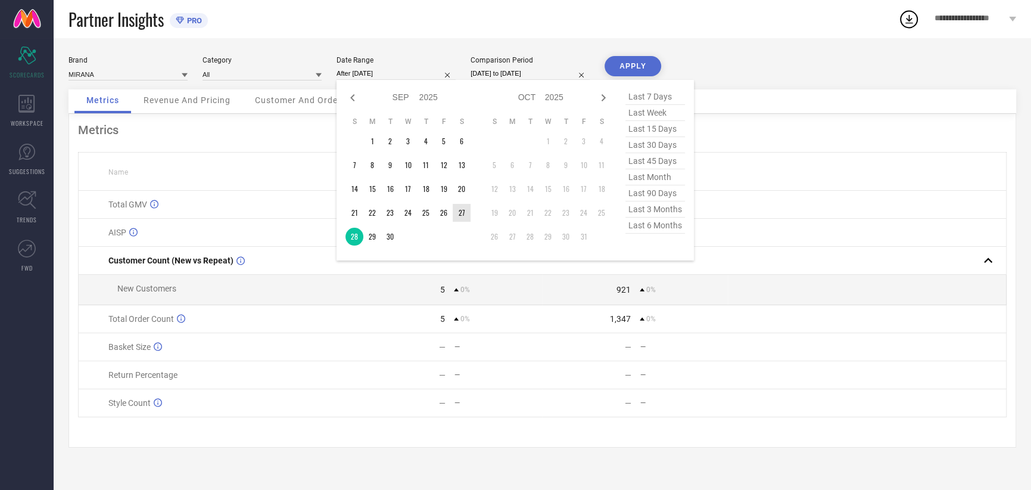
click at [458, 214] on td "27" at bounding box center [462, 213] width 18 height 18
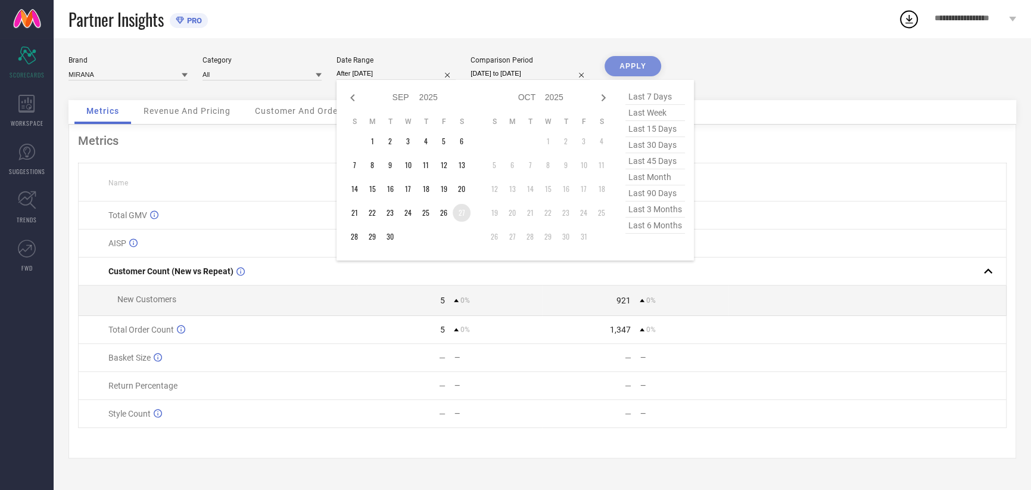
type input "[DATE] to [DATE]"
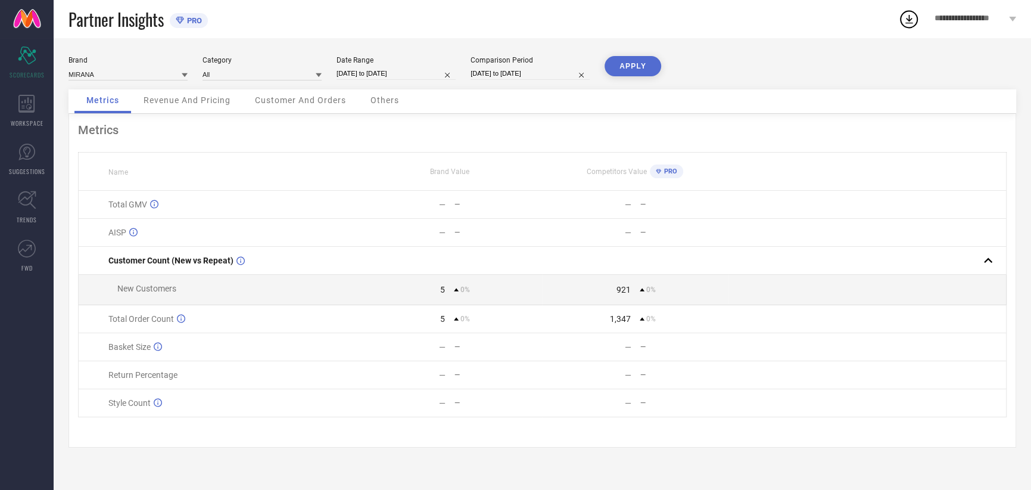
click at [509, 76] on input "[DATE] to [DATE]" at bounding box center [530, 73] width 119 height 13
select select "8"
select select "2025"
select select "9"
select select "2025"
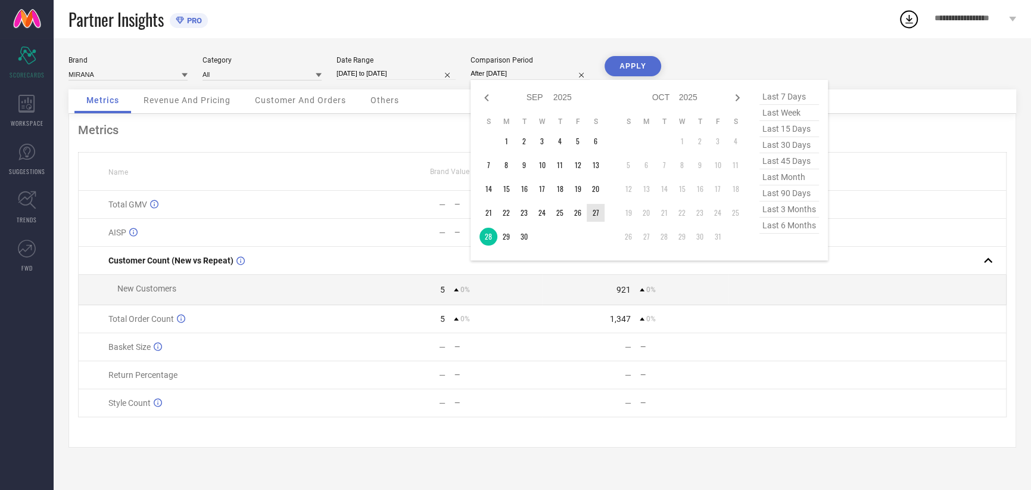
click at [593, 212] on td "27" at bounding box center [596, 213] width 18 height 18
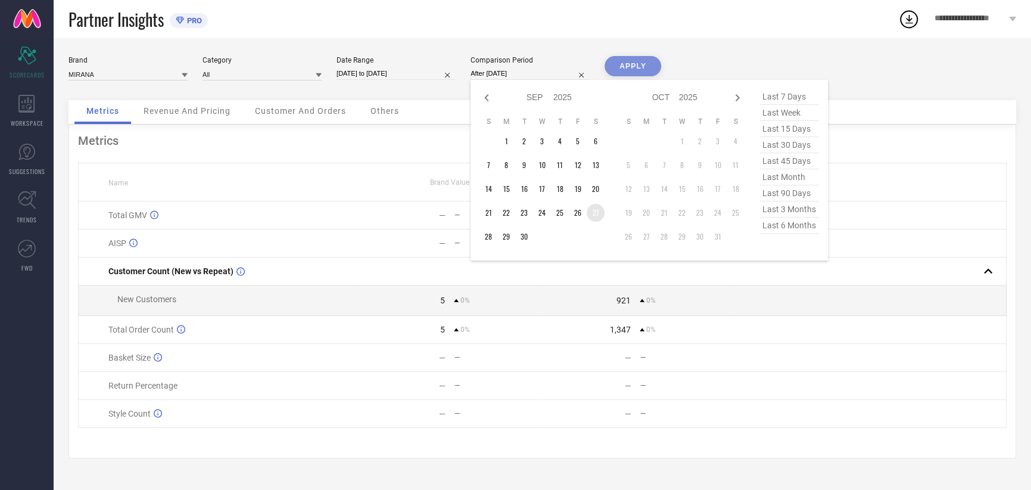
type input "[DATE] to [DATE]"
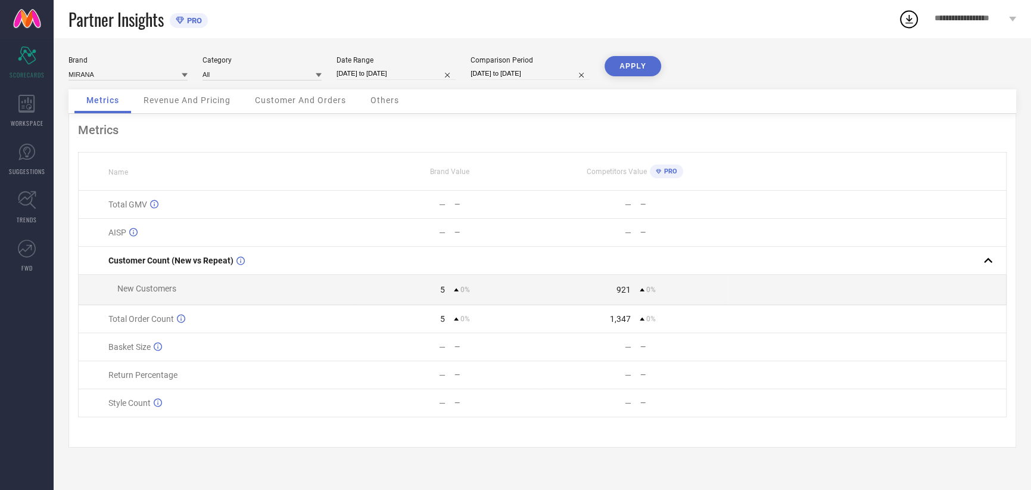
click at [626, 67] on button "APPLY" at bounding box center [633, 66] width 57 height 20
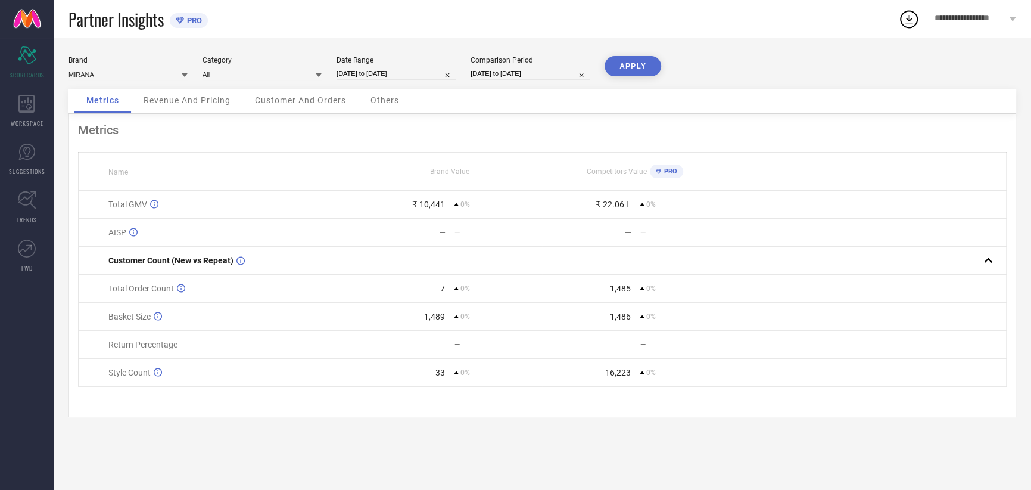
select select "8"
select select "2025"
select select "9"
select select "2025"
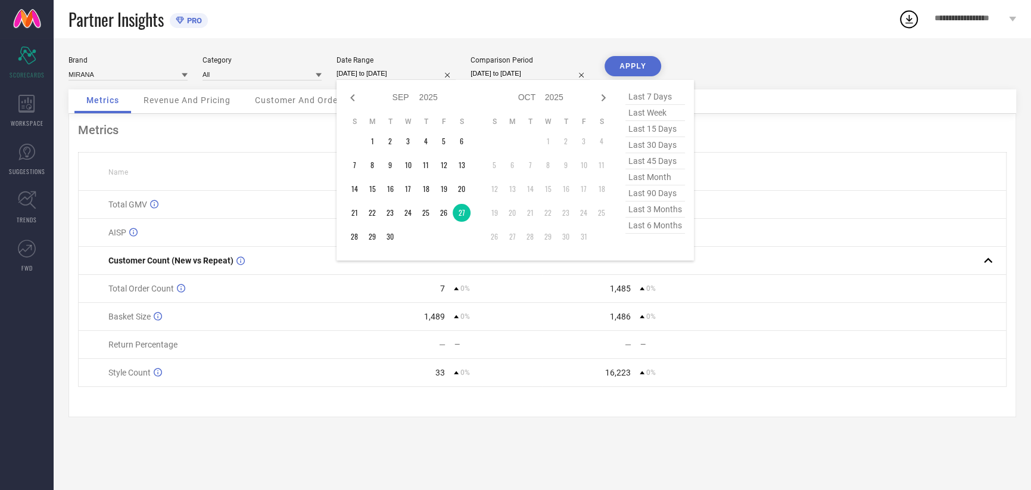
click at [391, 76] on input "[DATE] to [DATE]" at bounding box center [396, 73] width 119 height 13
click at [439, 212] on td "26" at bounding box center [444, 213] width 18 height 18
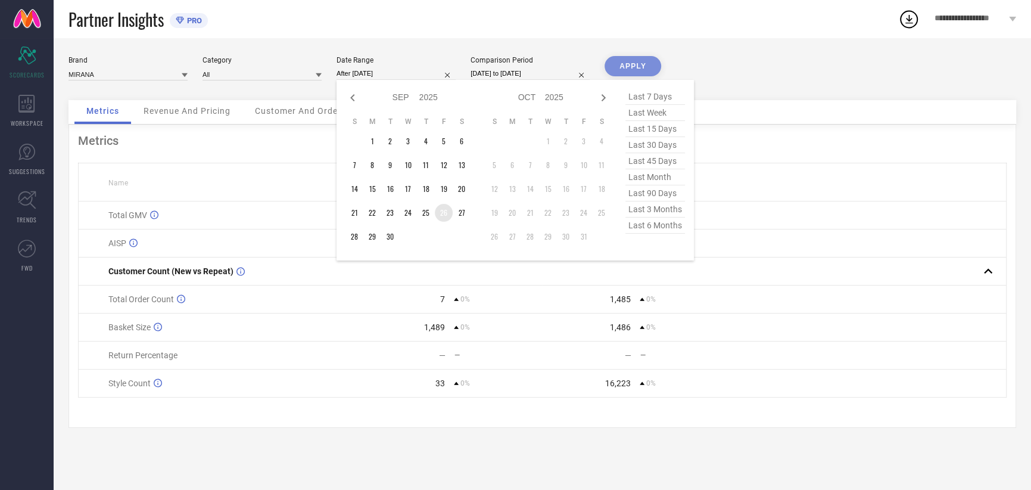
type input "[DATE] to [DATE]"
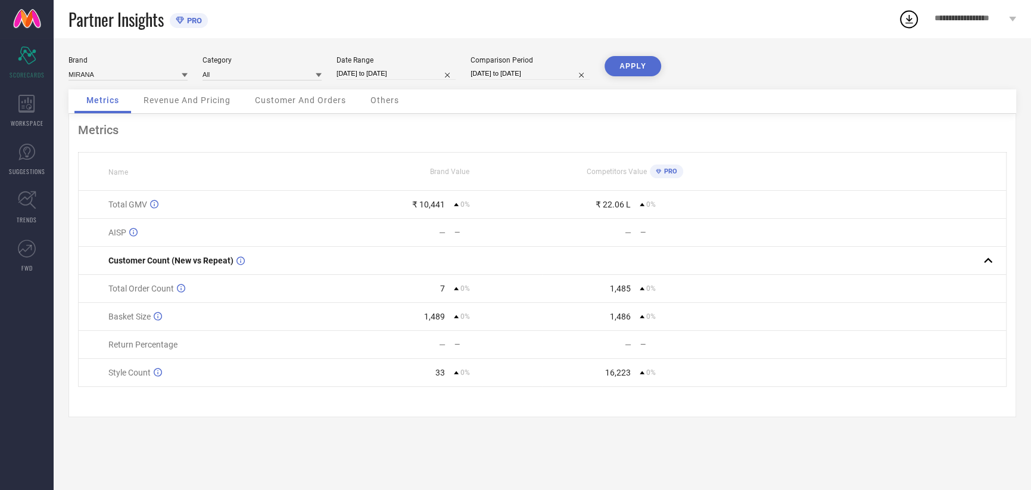
click at [520, 73] on input "[DATE] to [DATE]" at bounding box center [530, 73] width 119 height 13
select select "8"
select select "2025"
select select "9"
select select "2025"
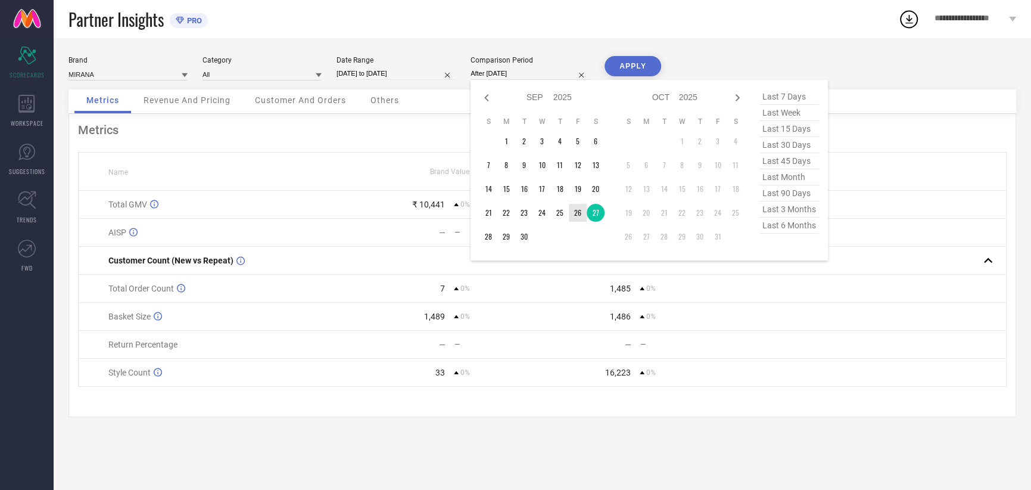
click at [577, 216] on td "26" at bounding box center [578, 213] width 18 height 18
type input "[DATE] to [DATE]"
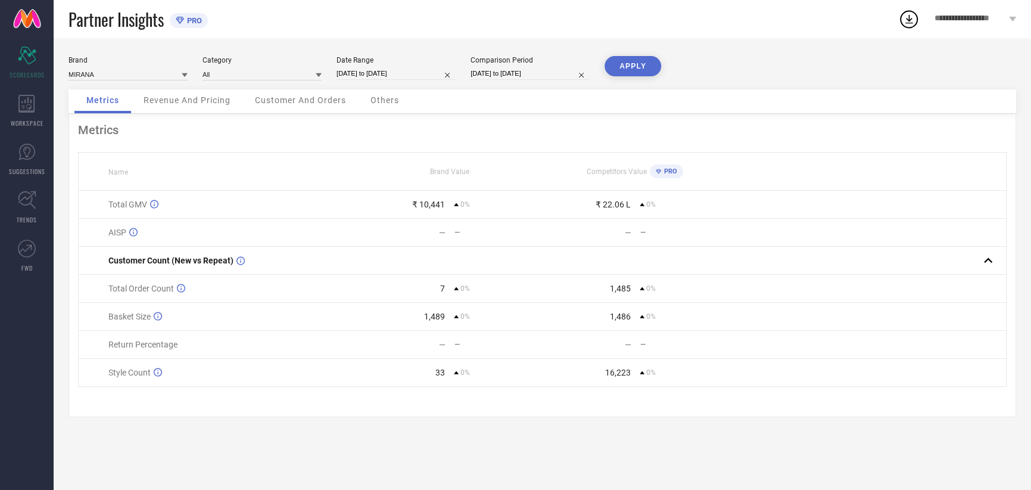
click at [652, 64] on button "APPLY" at bounding box center [633, 66] width 57 height 20
click at [400, 77] on input "[DATE] to [DATE]" at bounding box center [396, 73] width 119 height 13
select select "8"
select select "2025"
select select "9"
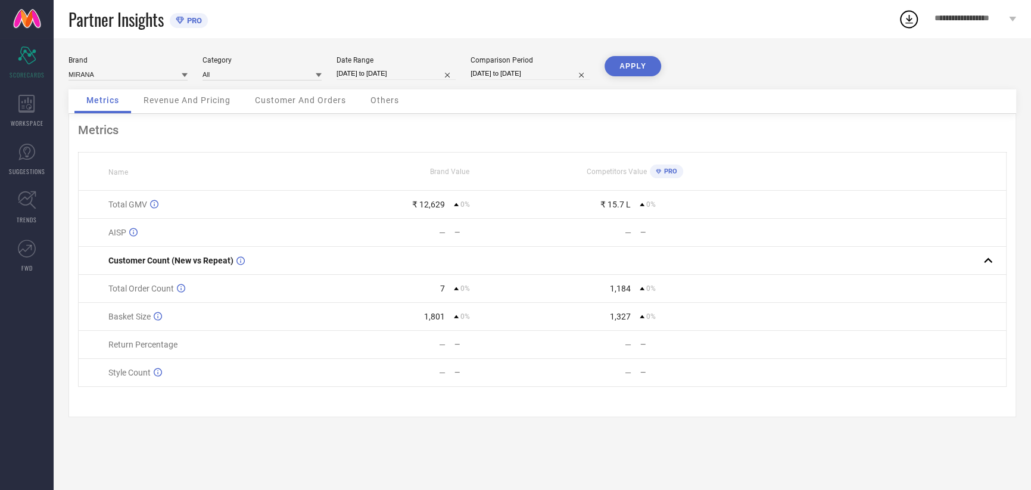
select select "2025"
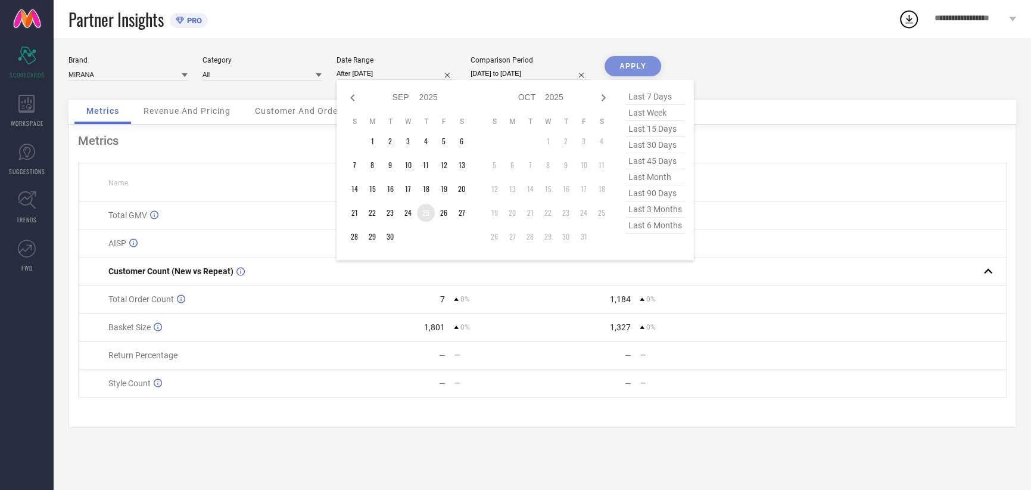
click at [422, 209] on td "25" at bounding box center [426, 213] width 18 height 18
type input "[DATE] to [DATE]"
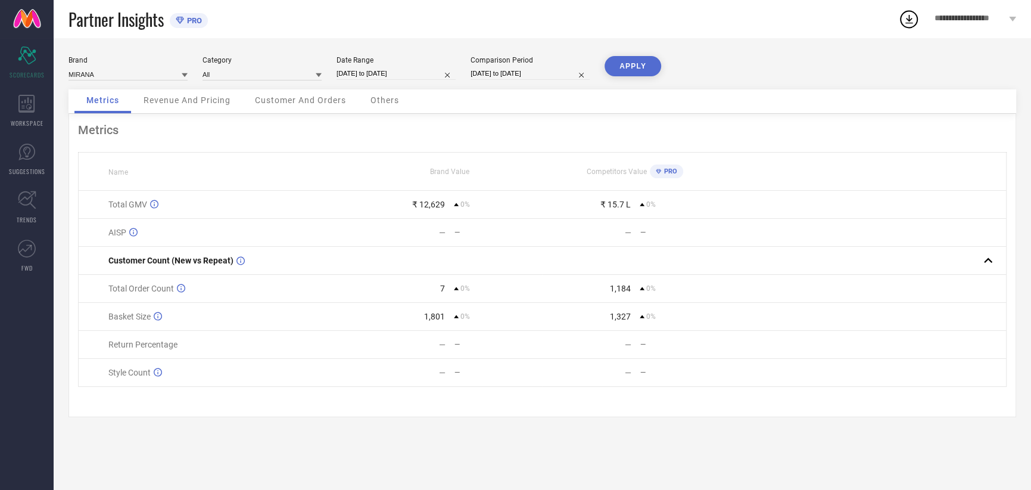
click at [506, 69] on input "[DATE] to [DATE]" at bounding box center [530, 73] width 119 height 13
select select "8"
select select "2025"
select select "9"
select select "2025"
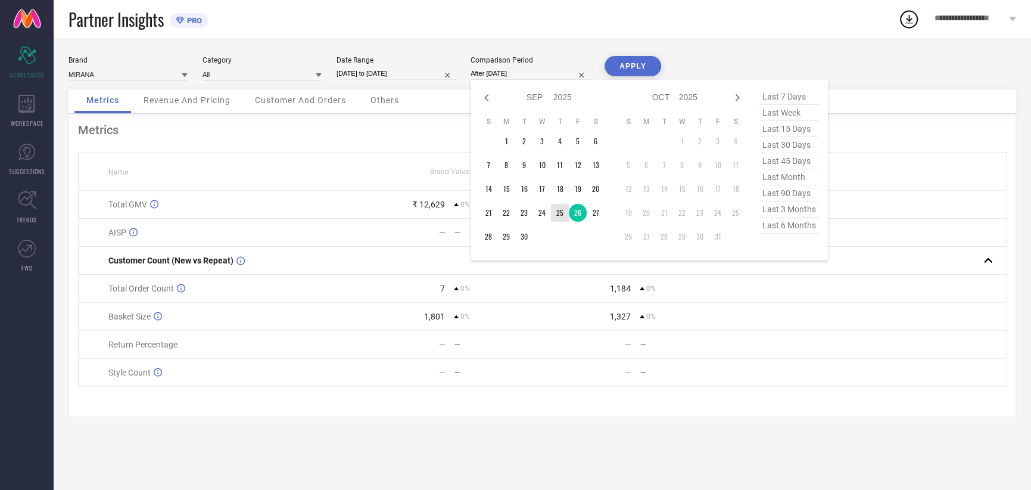
click at [558, 212] on td "25" at bounding box center [560, 213] width 18 height 18
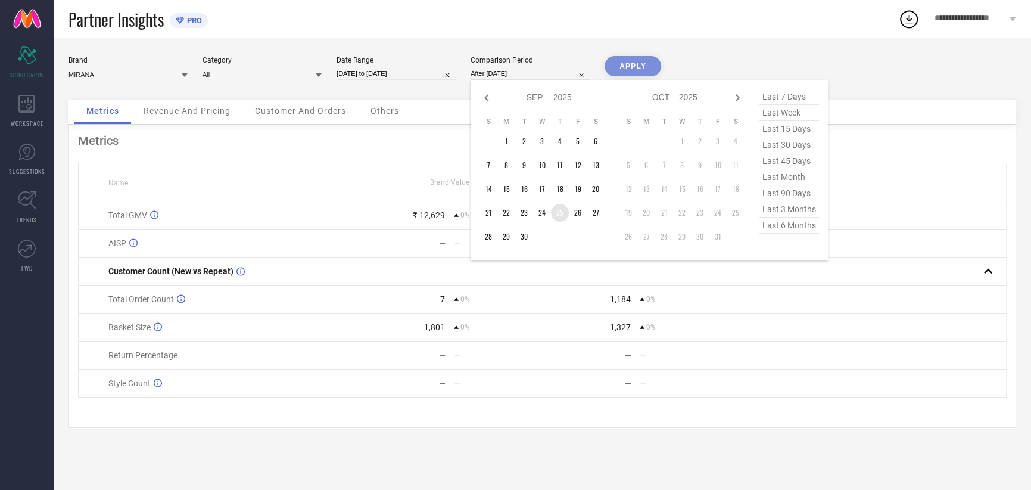
type input "[DATE] to [DATE]"
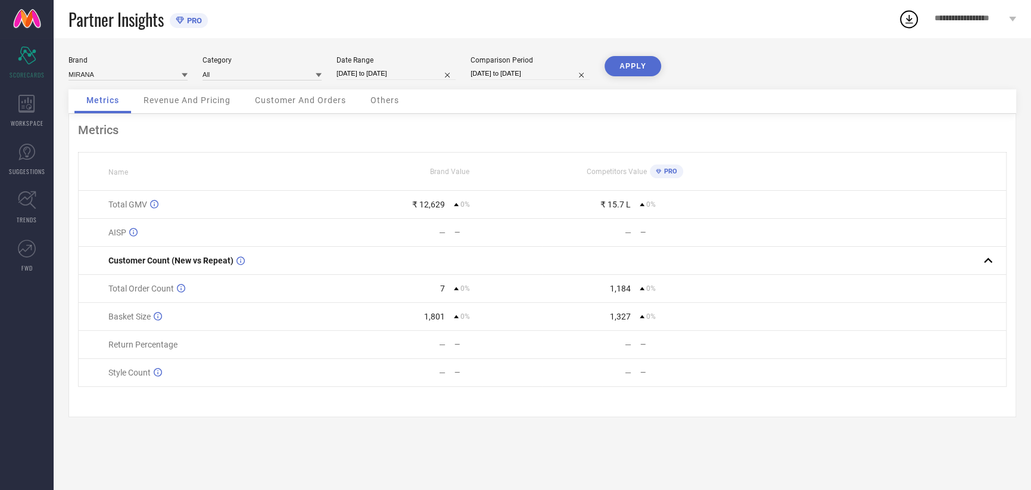
click at [630, 67] on button "APPLY" at bounding box center [633, 66] width 57 height 20
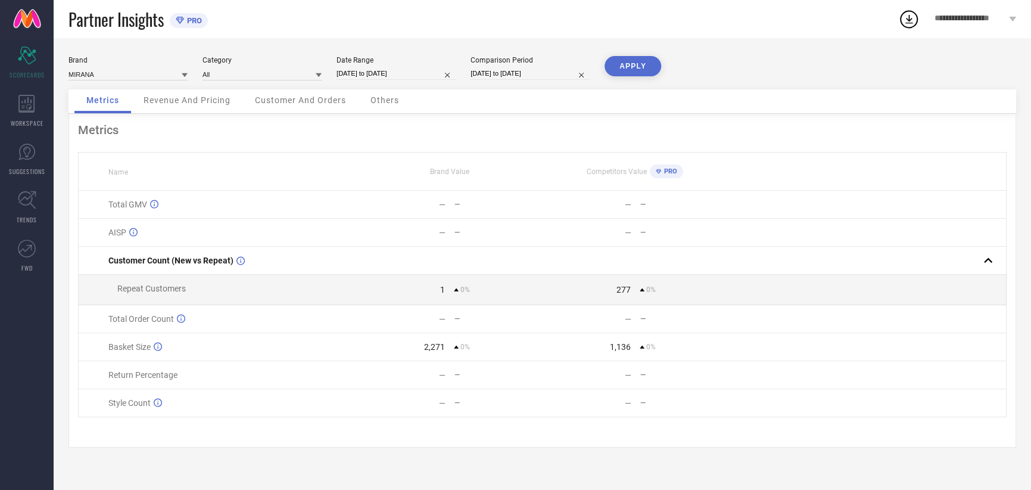
select select "8"
select select "2025"
select select "9"
select select "2025"
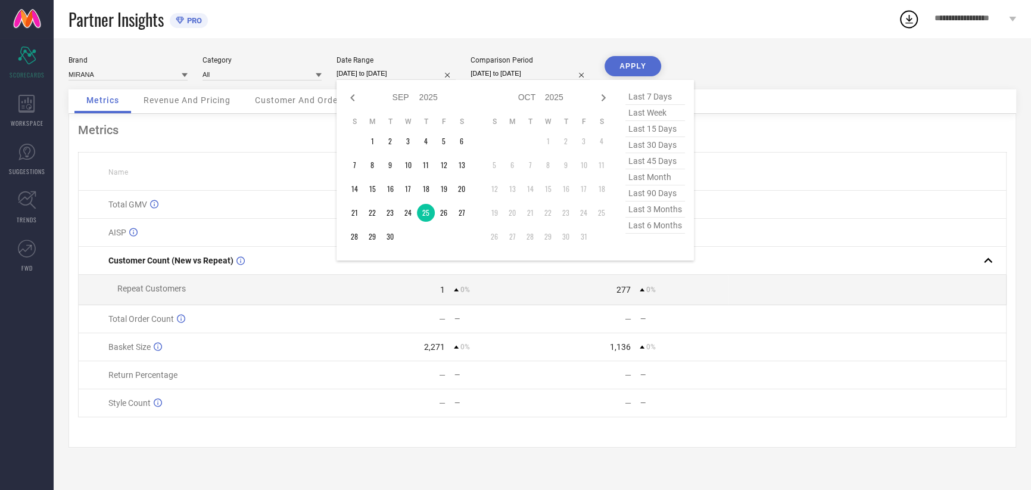
click at [415, 73] on input "[DATE] to [DATE]" at bounding box center [396, 73] width 119 height 13
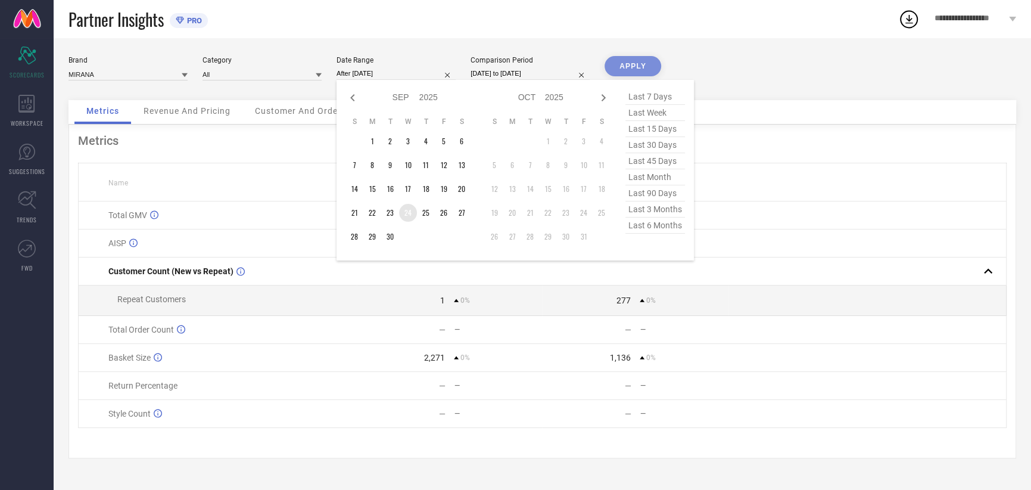
click at [407, 213] on td "24" at bounding box center [408, 213] width 18 height 18
type input "[DATE] to [DATE]"
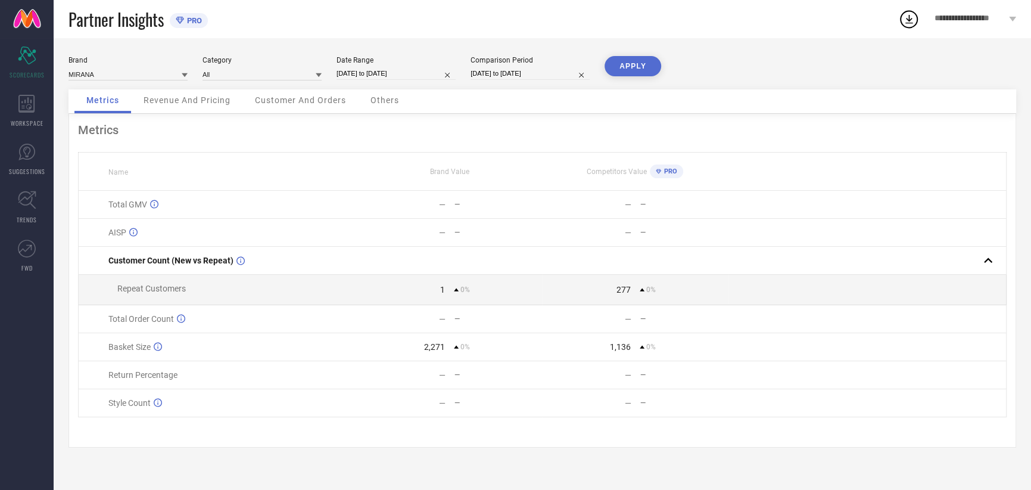
click at [527, 70] on input "[DATE] to [DATE]" at bounding box center [530, 73] width 119 height 13
select select "8"
select select "2025"
select select "9"
select select "2025"
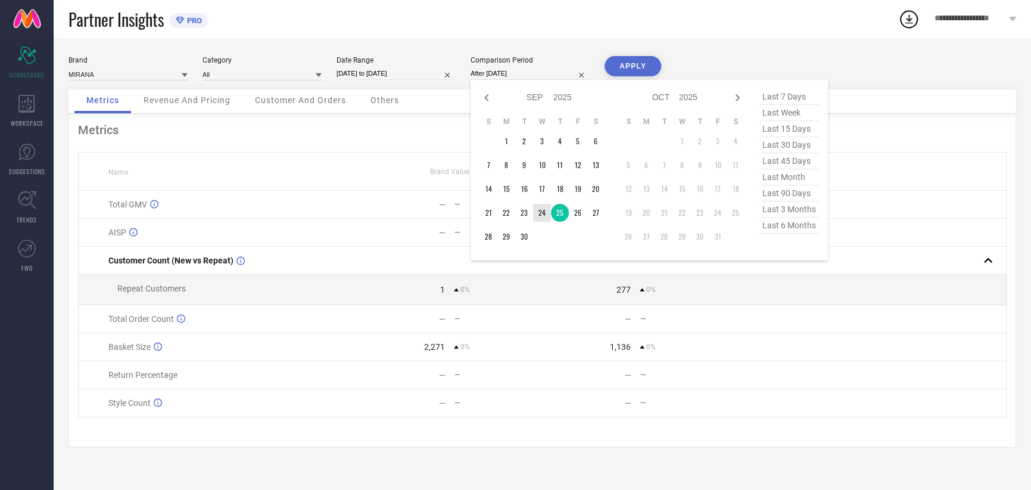
click at [539, 213] on td "24" at bounding box center [542, 213] width 18 height 18
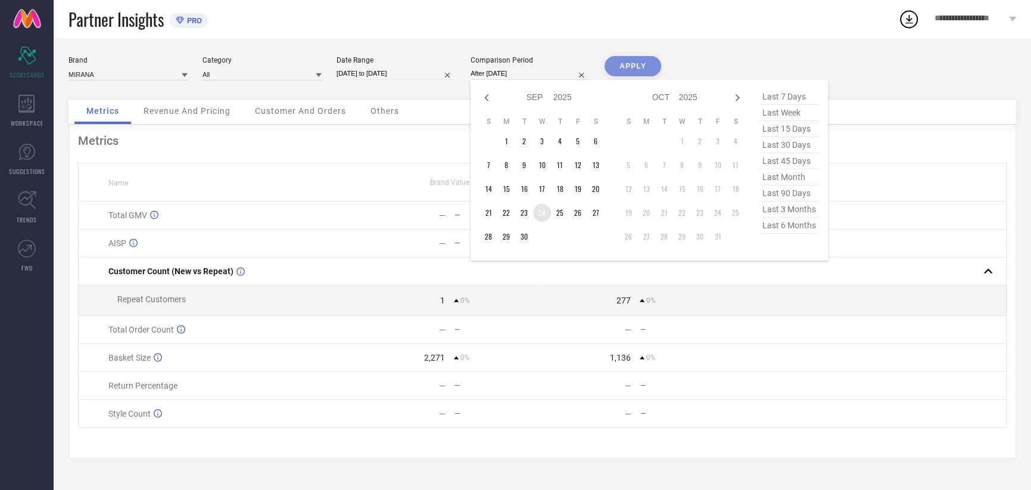
type input "[DATE] to [DATE]"
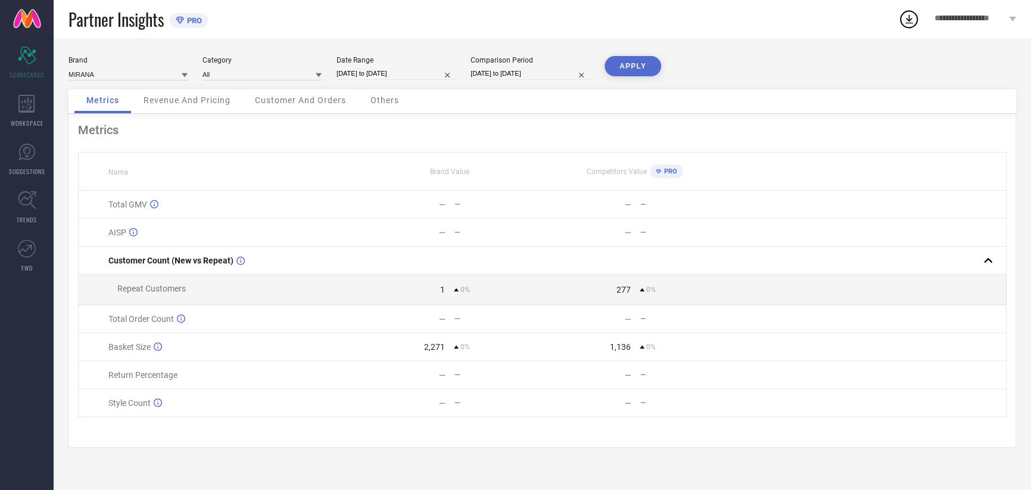
click at [636, 64] on button "APPLY" at bounding box center [633, 66] width 57 height 20
select select "8"
select select "2025"
select select "9"
select select "2025"
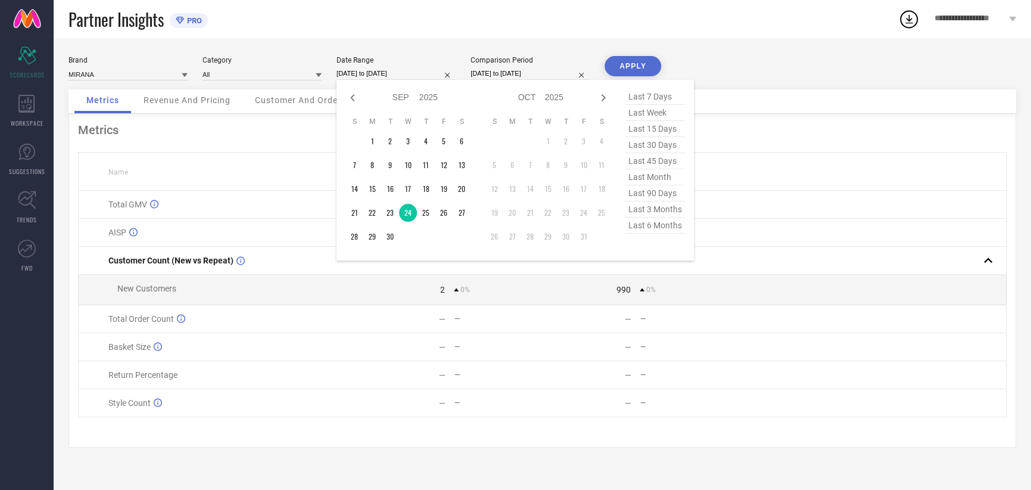
click at [365, 69] on input "[DATE] to [DATE]" at bounding box center [396, 73] width 119 height 13
click at [424, 211] on td "25" at bounding box center [426, 213] width 18 height 18
type input "[DATE] to [DATE]"
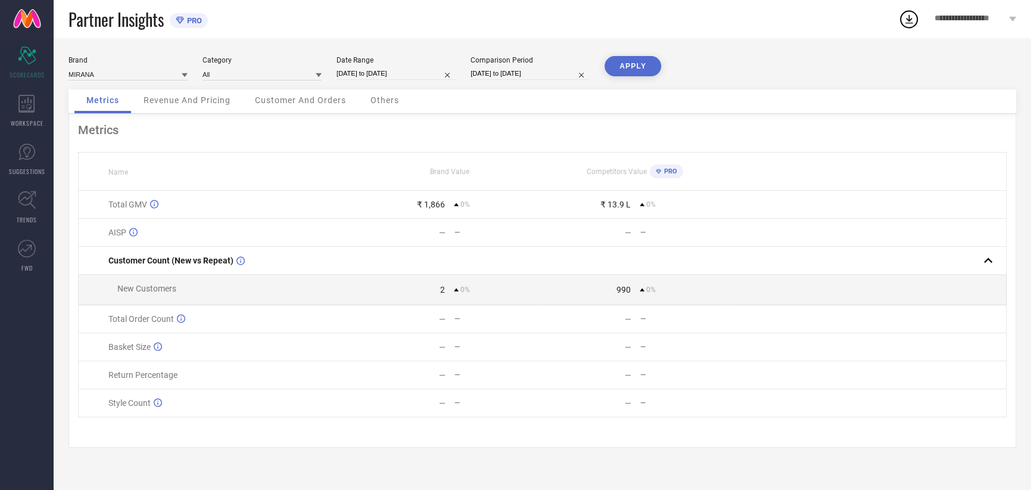
click at [494, 79] on input "[DATE] to [DATE]" at bounding box center [530, 73] width 119 height 13
select select "8"
select select "2025"
select select "9"
select select "2025"
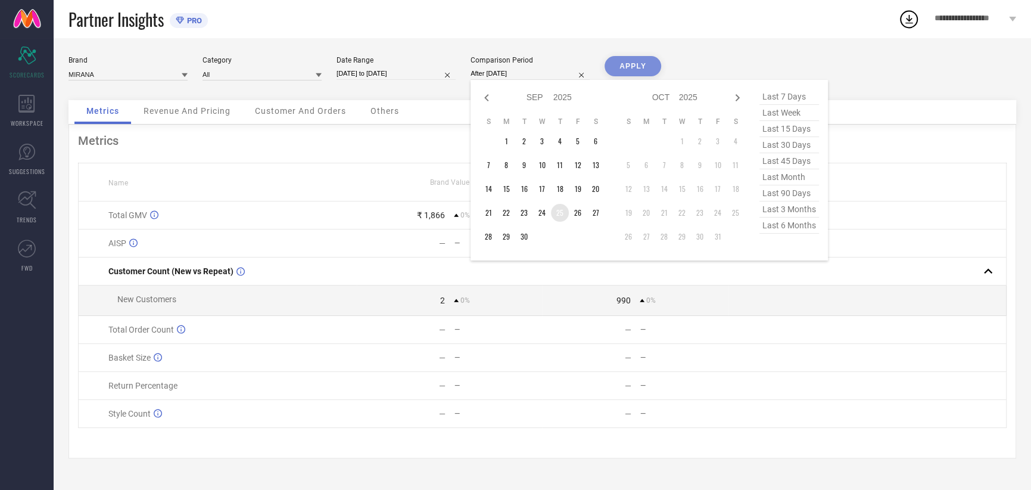
click at [556, 214] on td "25" at bounding box center [560, 213] width 18 height 18
type input "[DATE] to [DATE]"
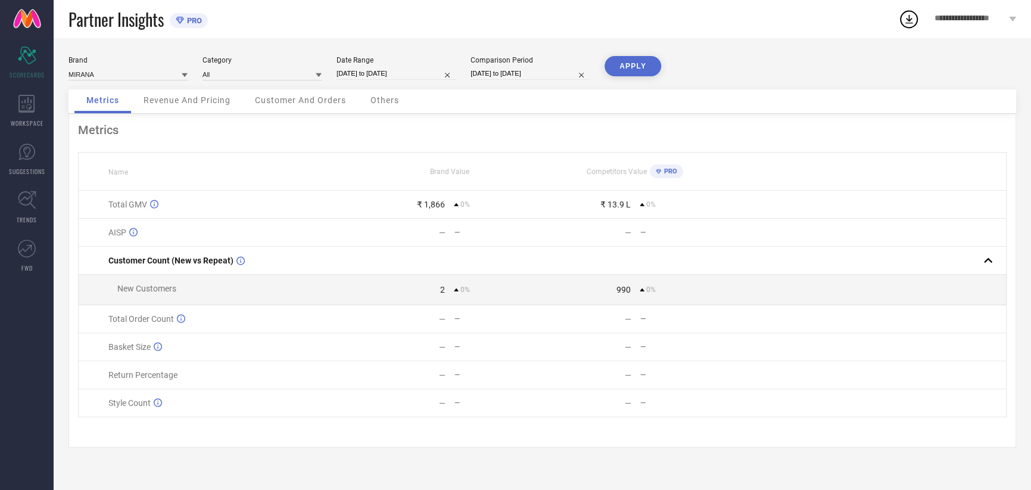
click at [639, 58] on button "APPLY" at bounding box center [633, 66] width 57 height 20
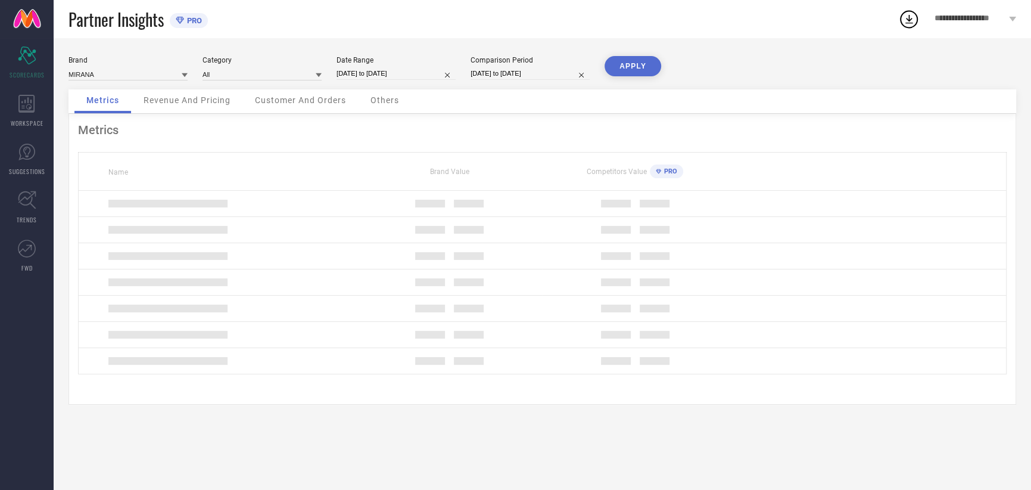
select select "8"
select select "2025"
select select "9"
select select "2025"
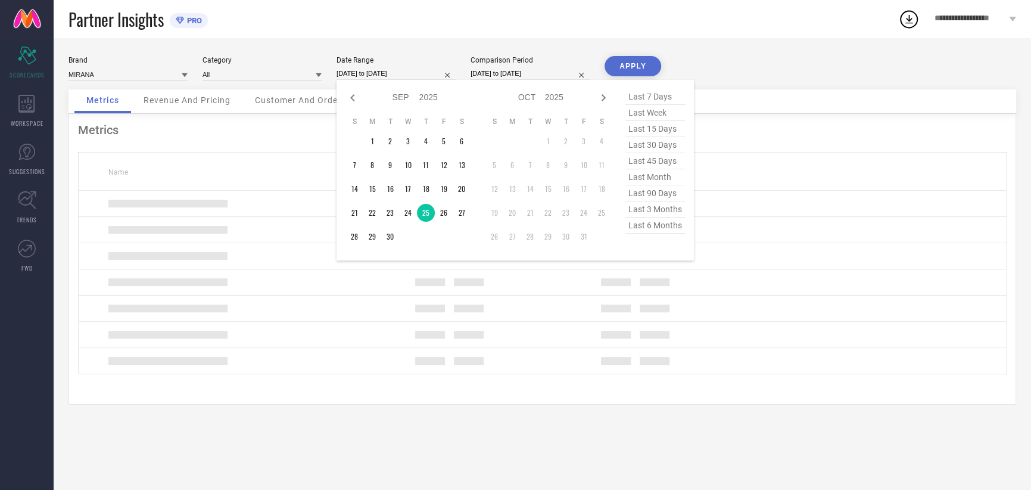
click at [392, 80] on div "[DATE] to [DATE] Jan Feb Mar Apr May Jun [DATE] Aug Sep Oct Nov [DATE] 2016 201…" at bounding box center [396, 73] width 119 height 13
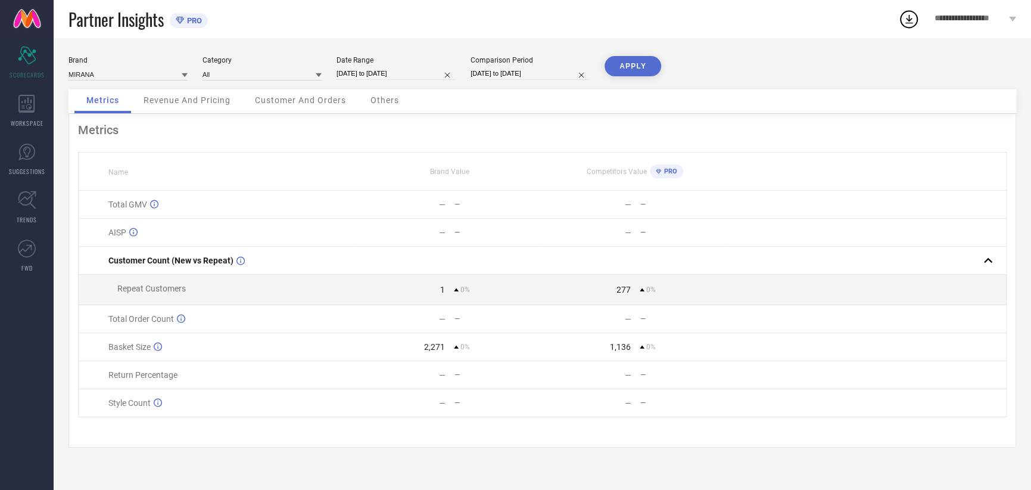
click at [287, 417] on td "Style Count" at bounding box center [218, 403] width 278 height 28
click at [382, 72] on input "[DATE] to [DATE]" at bounding box center [396, 73] width 119 height 13
select select "8"
select select "2025"
select select "9"
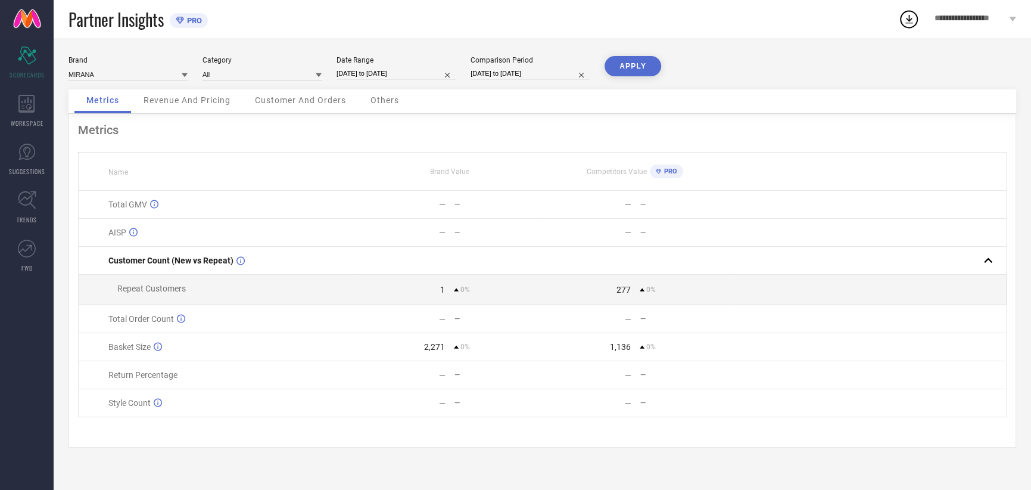
select select "2025"
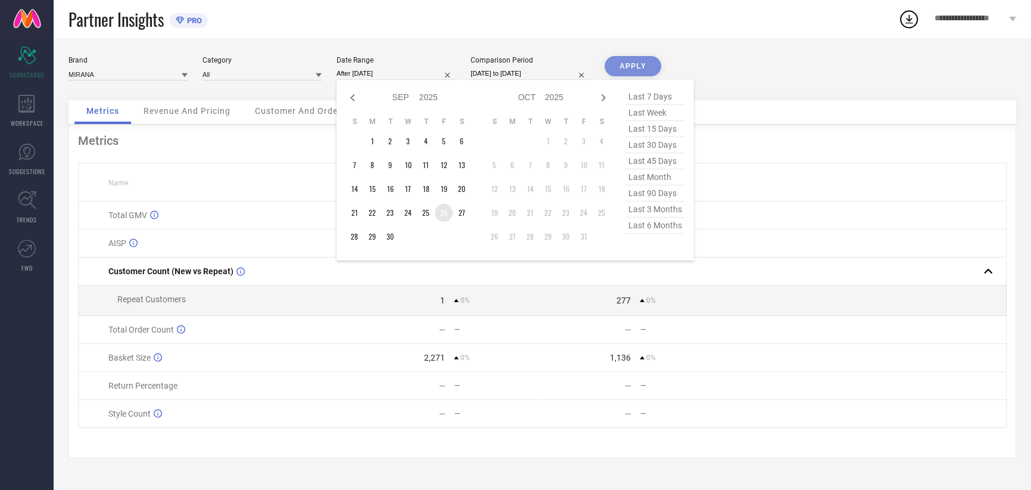
click at [443, 213] on td "26" at bounding box center [444, 213] width 18 height 18
type input "[DATE] to [DATE]"
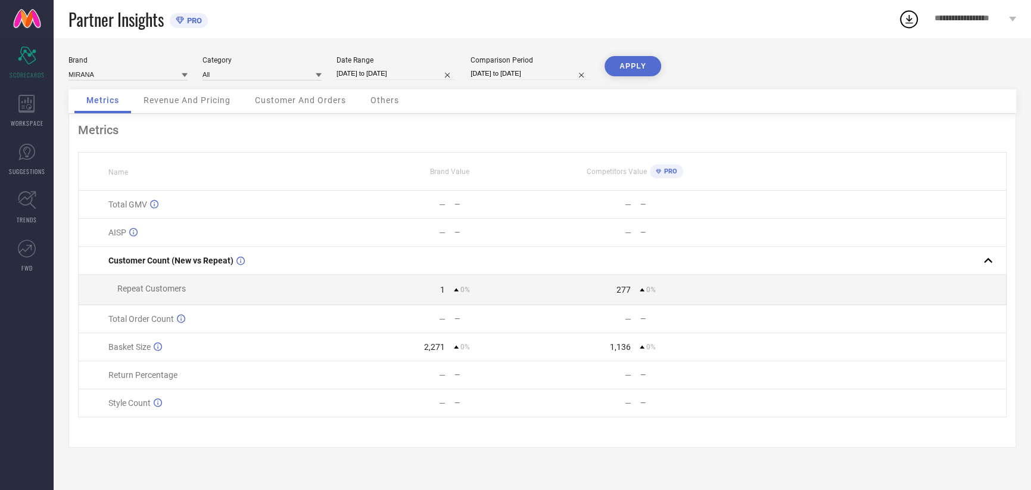
click at [512, 80] on div "Comparison Period [DATE] to [DATE]" at bounding box center [530, 68] width 119 height 24
click at [521, 79] on input "[DATE] to [DATE]" at bounding box center [530, 73] width 119 height 13
select select "8"
select select "2025"
select select "9"
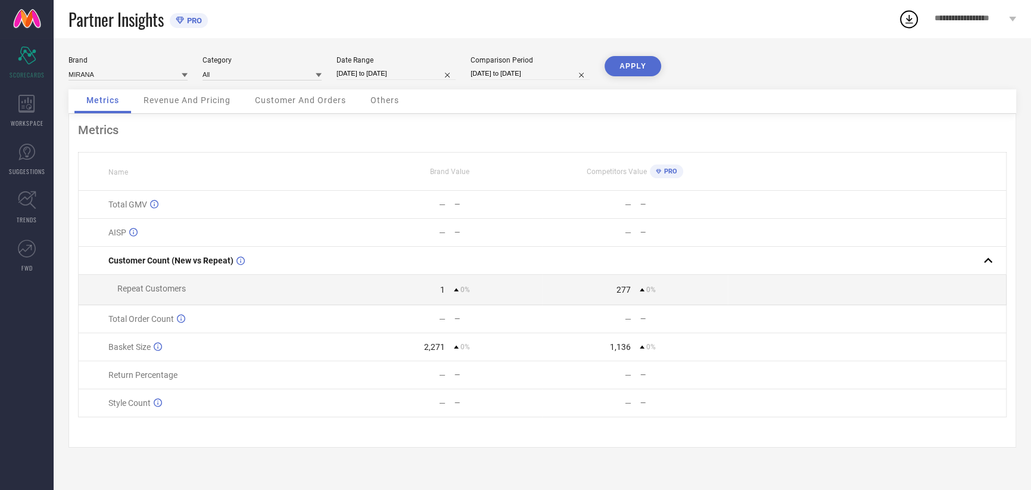
select select "2025"
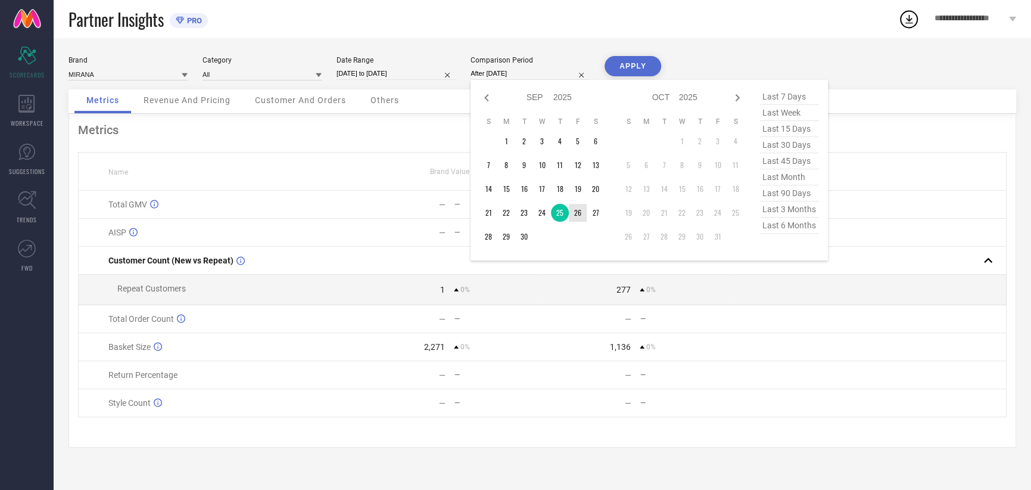
click at [572, 207] on td "26" at bounding box center [578, 213] width 18 height 18
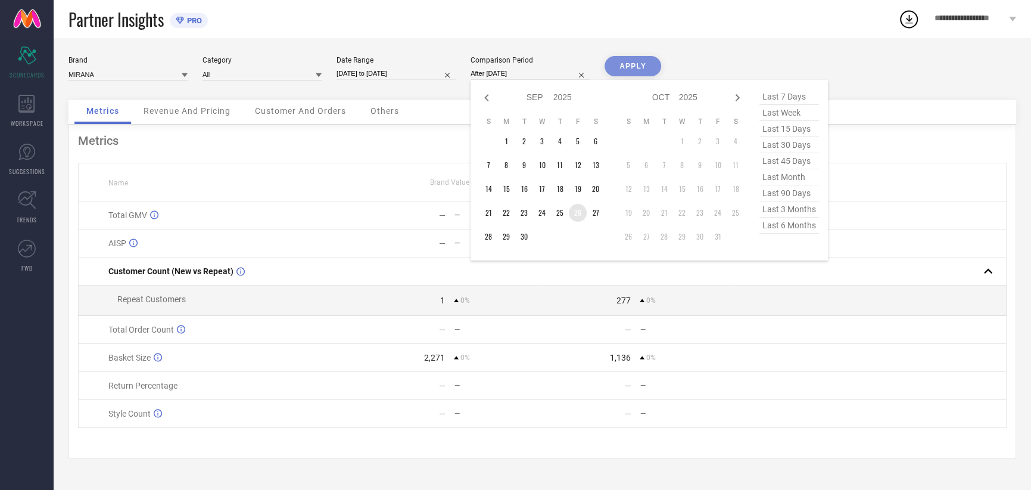
type input "[DATE] to [DATE]"
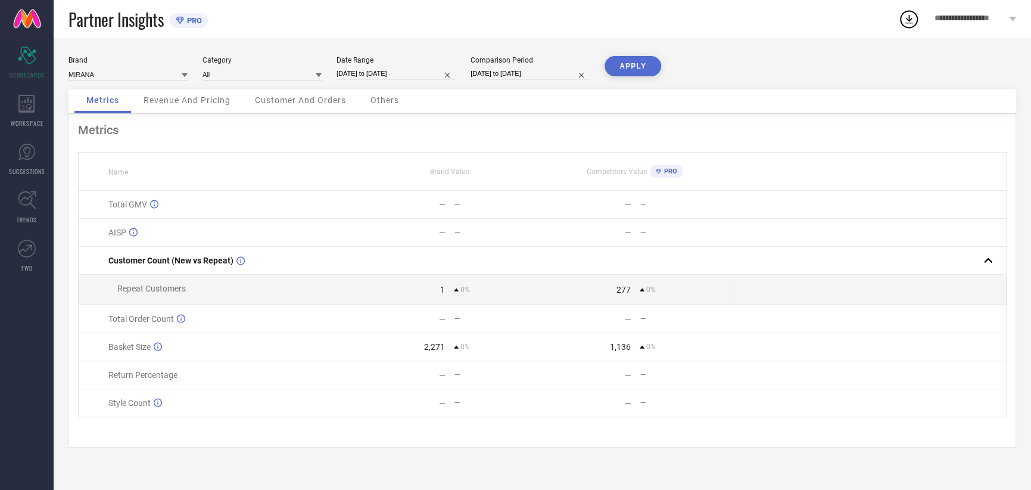
click at [634, 70] on button "APPLY" at bounding box center [633, 66] width 57 height 20
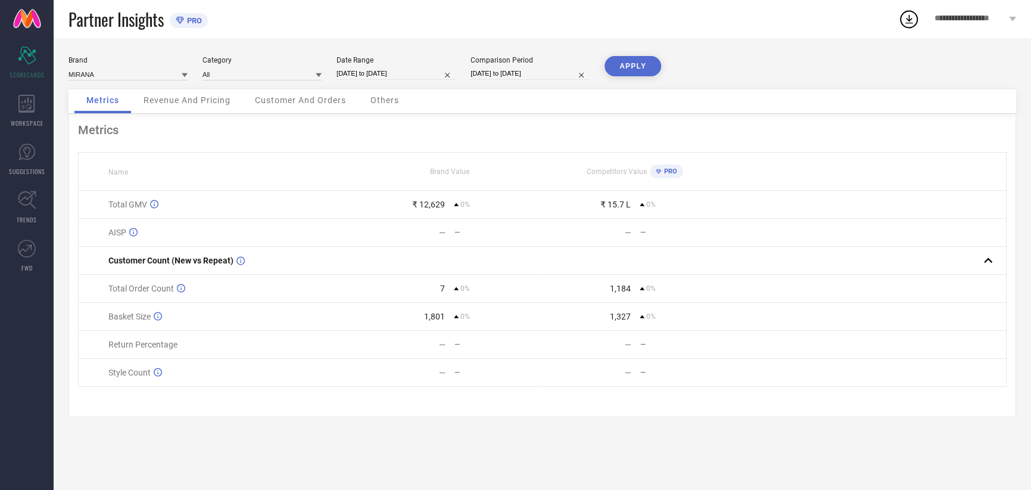
click at [381, 76] on input "[DATE] to [DATE]" at bounding box center [396, 73] width 119 height 13
select select "8"
select select "2025"
select select "9"
select select "2025"
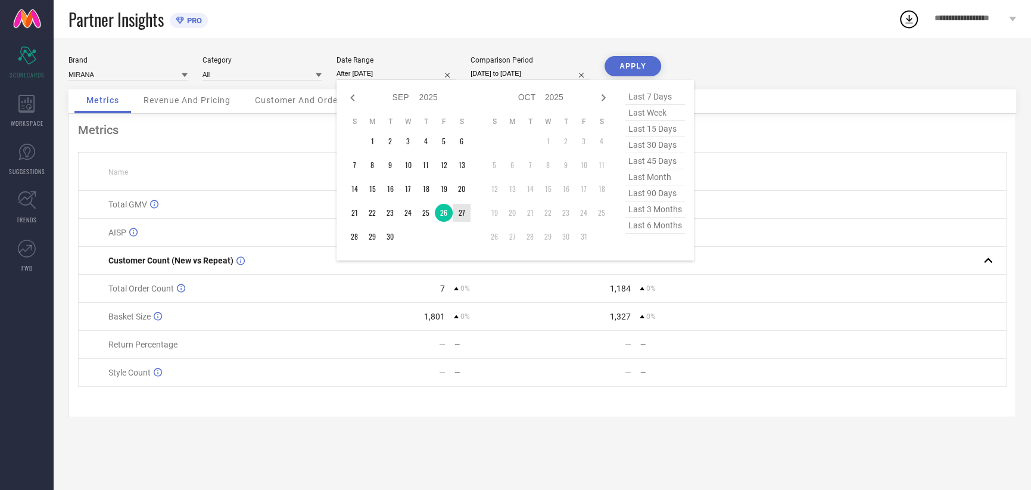
click at [462, 213] on td "27" at bounding box center [462, 213] width 18 height 18
type input "[DATE] to [DATE]"
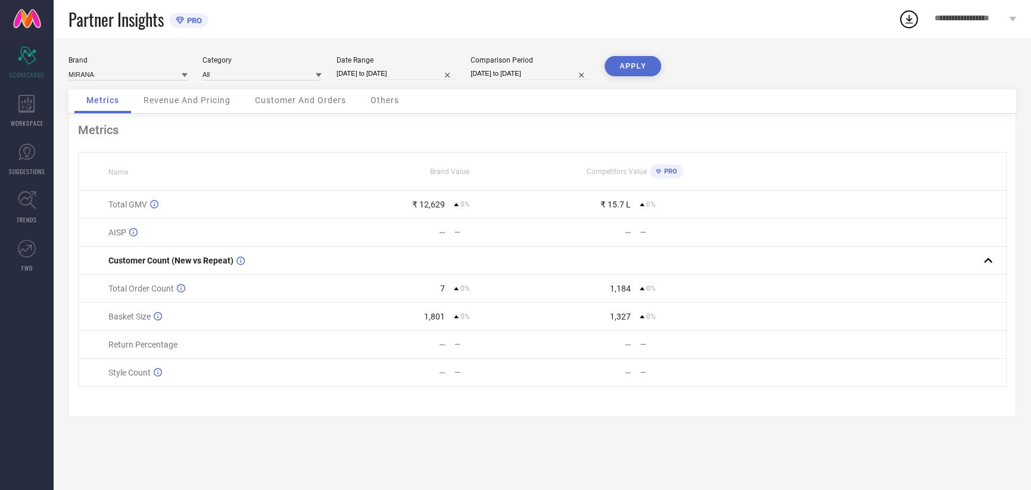
click at [509, 80] on div "Comparison Period [DATE] to [DATE]" at bounding box center [530, 68] width 119 height 24
select select "8"
select select "2025"
select select "9"
select select "2025"
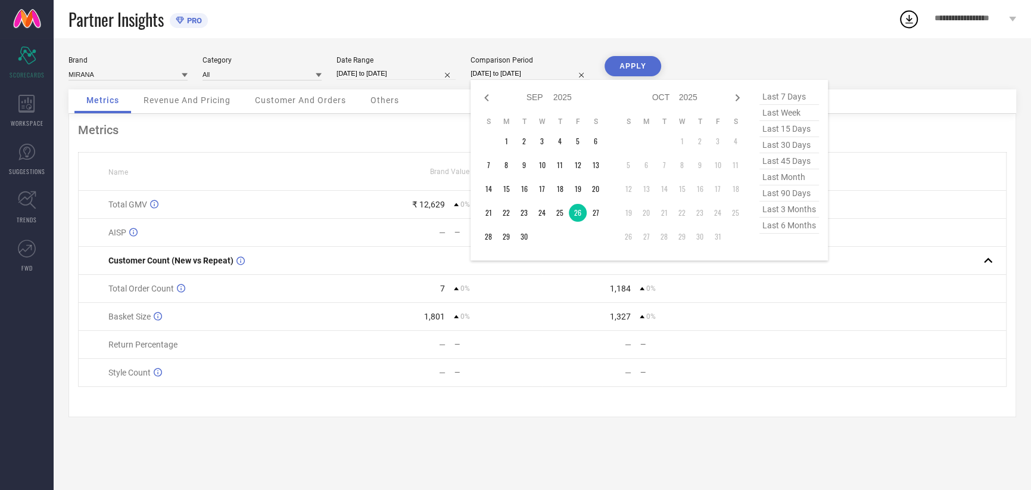
click at [520, 69] on input "[DATE] to [DATE]" at bounding box center [530, 73] width 119 height 13
click at [590, 212] on td "27" at bounding box center [596, 213] width 18 height 18
type input "[DATE] to [DATE]"
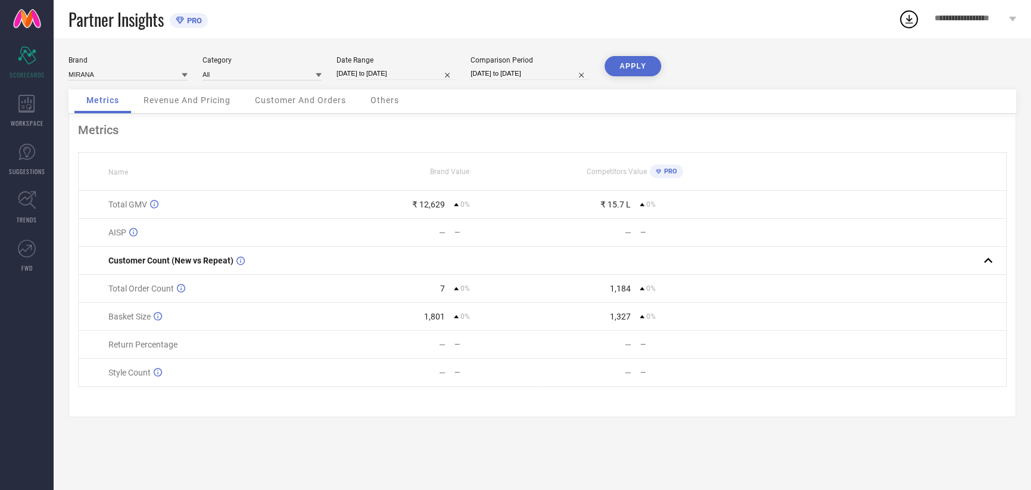
click at [638, 64] on button "APPLY" at bounding box center [633, 66] width 57 height 20
select select "8"
select select "2025"
select select "9"
select select "2025"
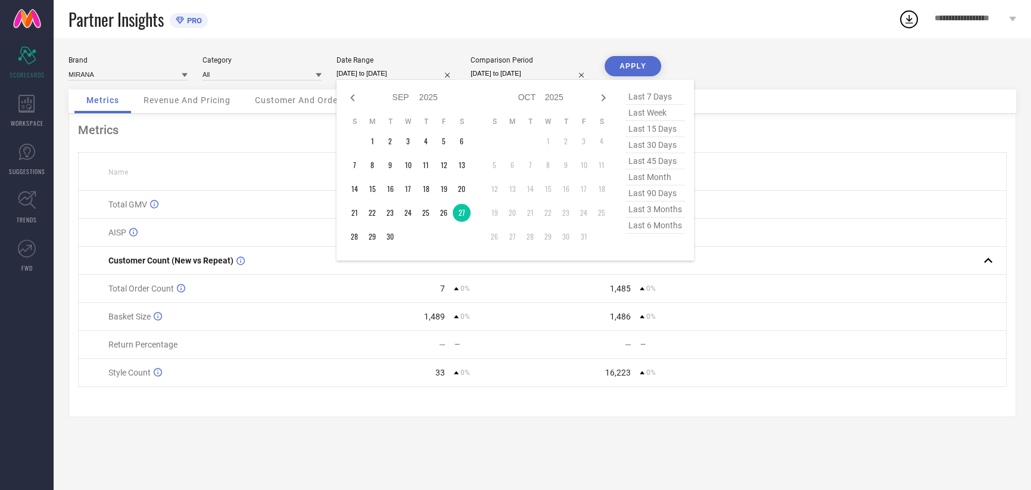
click at [370, 78] on input "[DATE] to [DATE]" at bounding box center [396, 73] width 119 height 13
click at [359, 238] on td "28" at bounding box center [355, 237] width 18 height 18
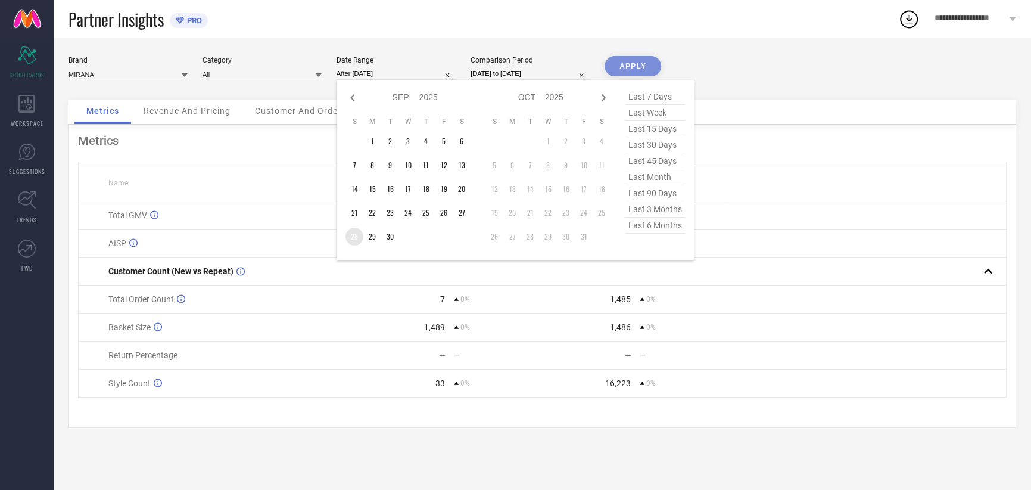
type input "[DATE] to [DATE]"
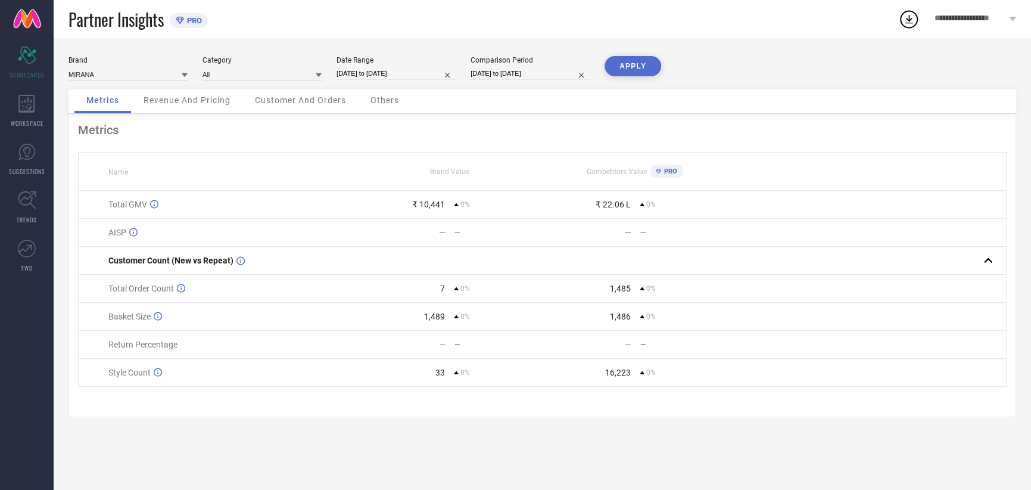
click at [516, 70] on input "[DATE] to [DATE]" at bounding box center [530, 73] width 119 height 13
select select "8"
select select "2025"
select select "9"
select select "2025"
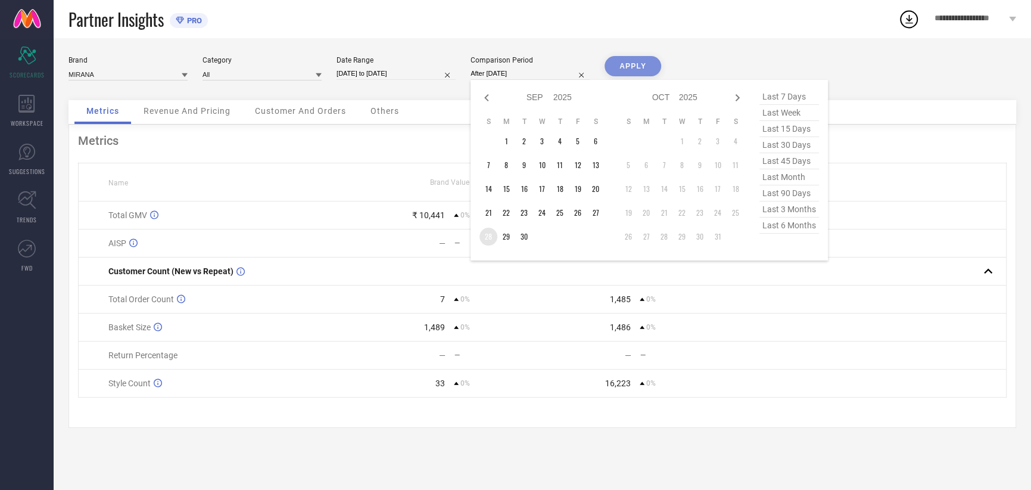
click at [487, 237] on td "28" at bounding box center [489, 237] width 18 height 18
type input "[DATE] to [DATE]"
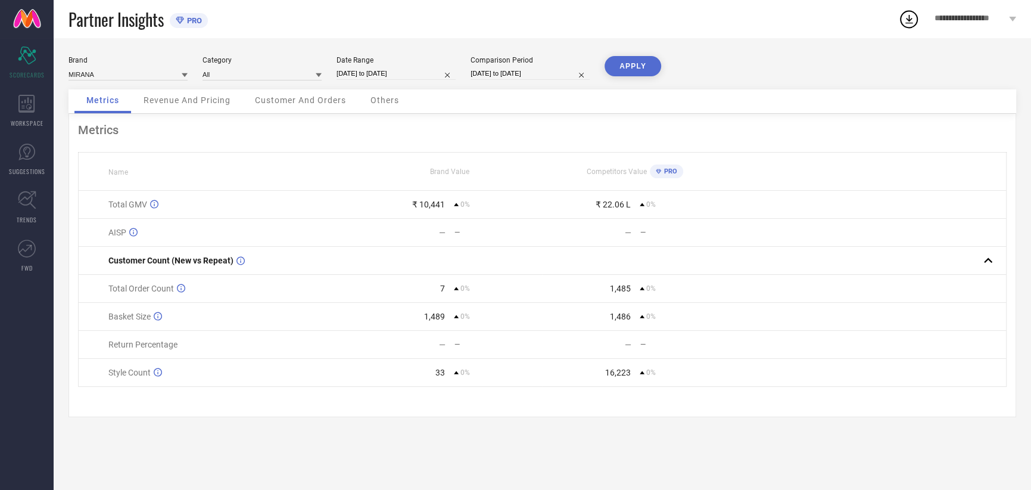
click at [643, 64] on button "APPLY" at bounding box center [633, 66] width 57 height 20
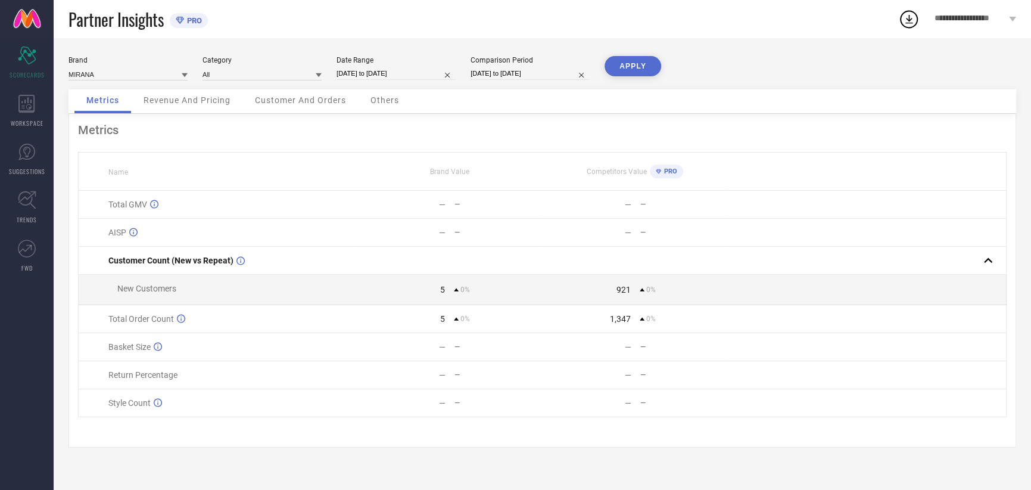
select select "8"
select select "2025"
select select "9"
select select "2025"
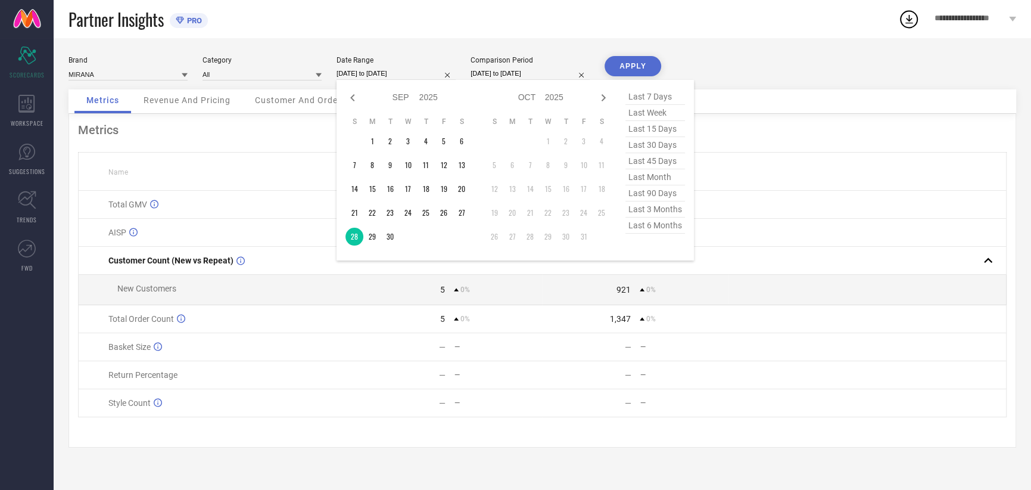
click at [381, 74] on input "[DATE] to [DATE]" at bounding box center [396, 73] width 119 height 13
click at [373, 235] on td "29" at bounding box center [372, 237] width 18 height 18
type input "[DATE] to [DATE]"
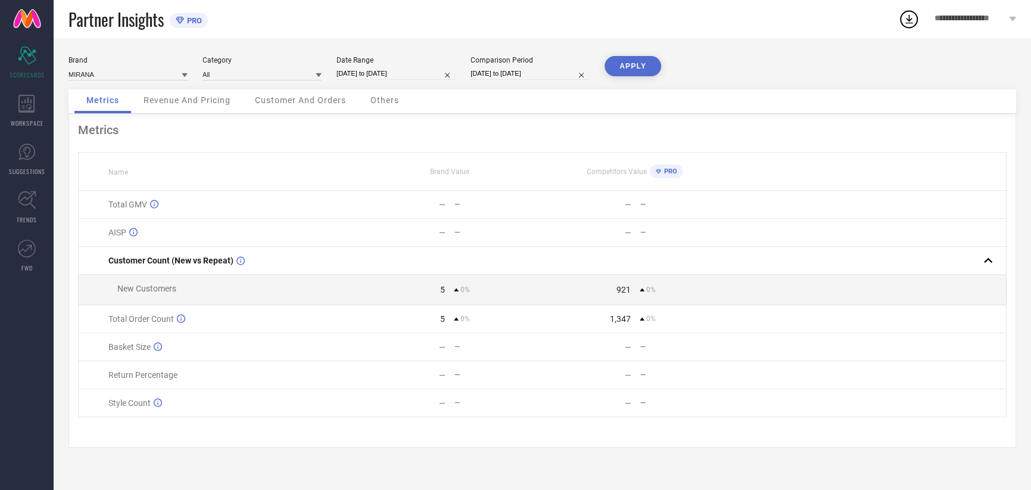
click at [514, 70] on input "[DATE] to [DATE]" at bounding box center [530, 73] width 119 height 13
select select "8"
select select "2025"
select select "9"
select select "2025"
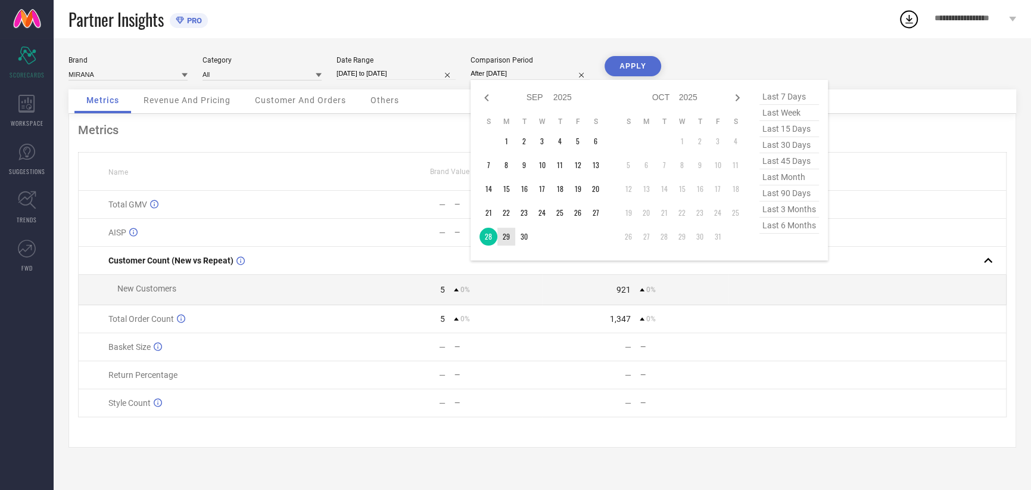
click at [509, 230] on td "29" at bounding box center [506, 237] width 18 height 18
type input "[DATE] to [DATE]"
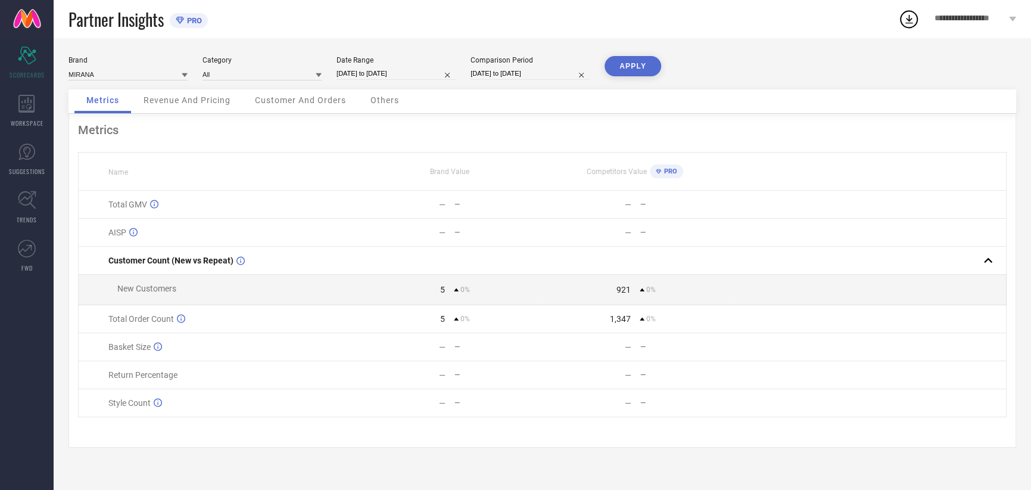
click at [627, 56] on button "APPLY" at bounding box center [633, 66] width 57 height 20
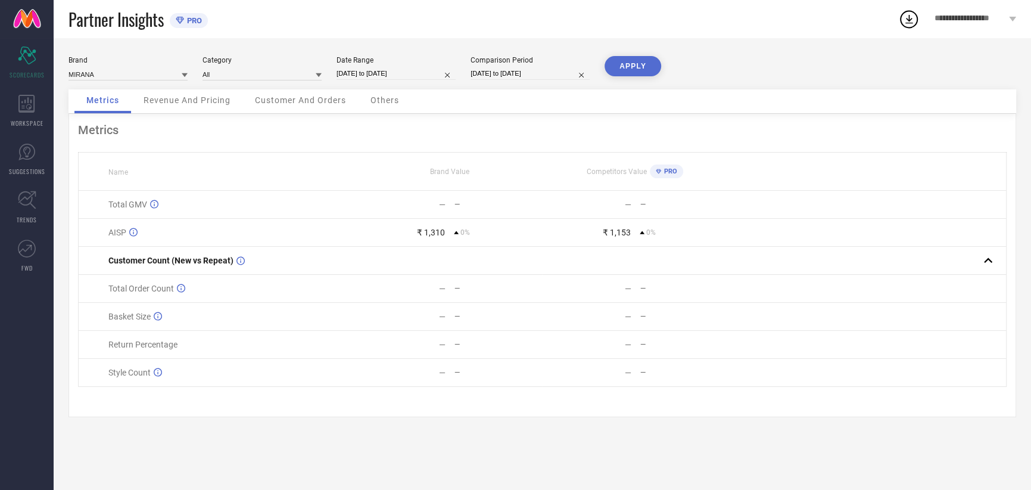
click at [401, 79] on input "[DATE] to [DATE]" at bounding box center [396, 73] width 119 height 13
select select "8"
select select "2025"
select select "9"
select select "2025"
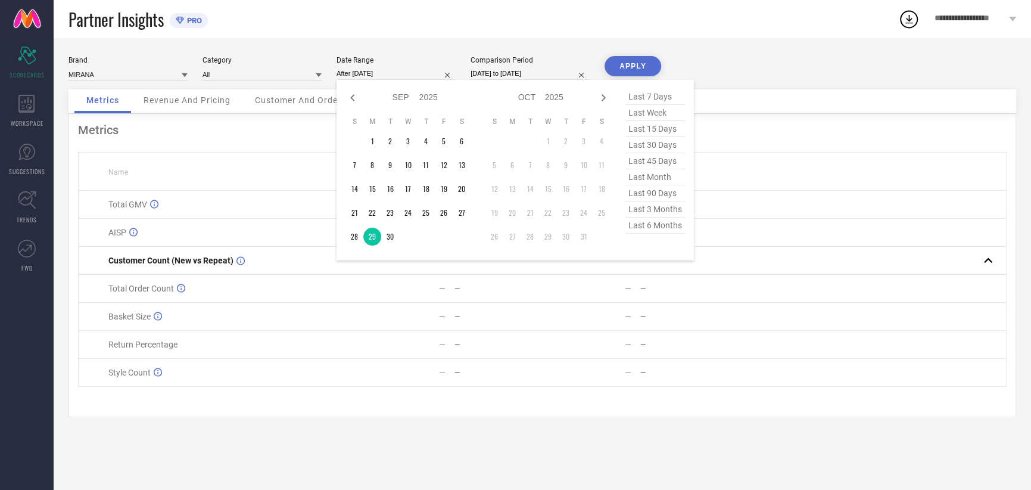
click at [396, 238] on td "30" at bounding box center [390, 237] width 18 height 18
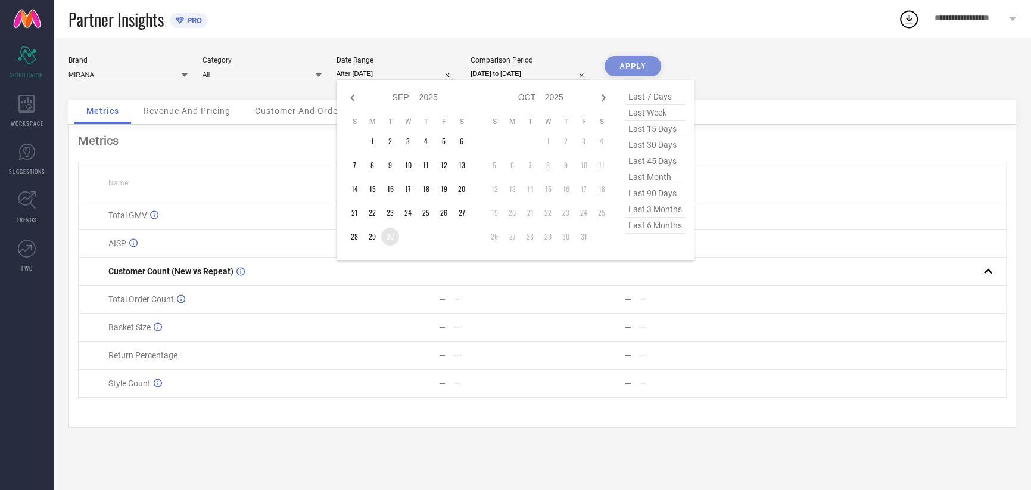
type input "[DATE] to [DATE]"
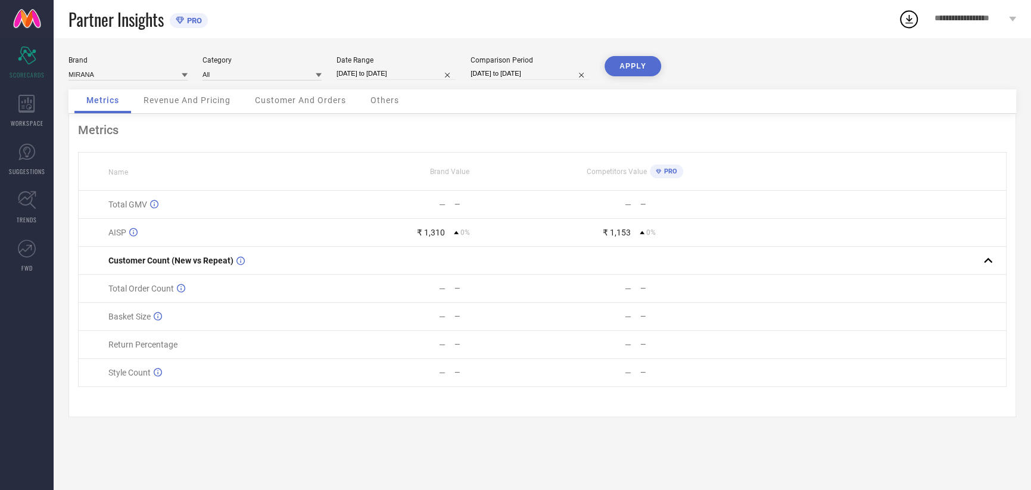
click at [512, 76] on input "[DATE] to [DATE]" at bounding box center [530, 73] width 119 height 13
select select "8"
select select "2025"
select select "9"
select select "2025"
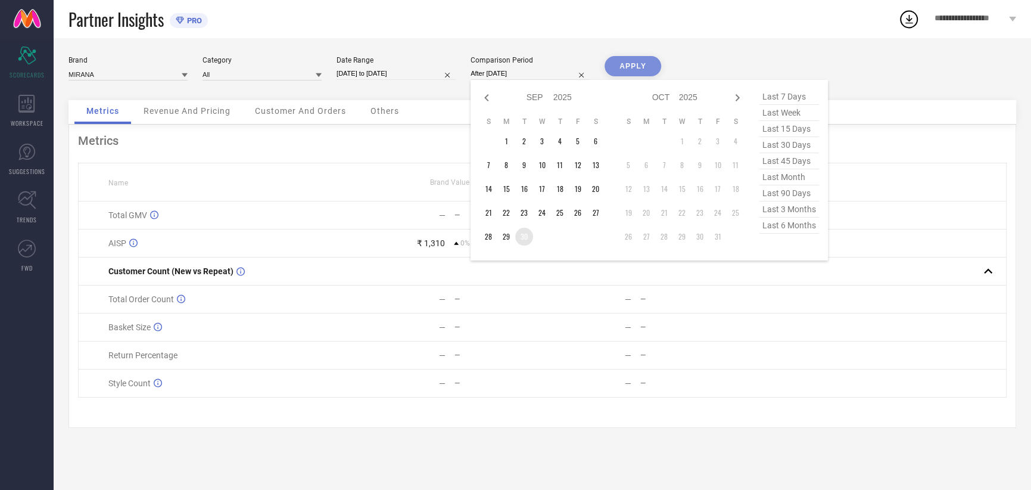
click at [522, 239] on td "30" at bounding box center [524, 237] width 18 height 18
type input "[DATE] to [DATE]"
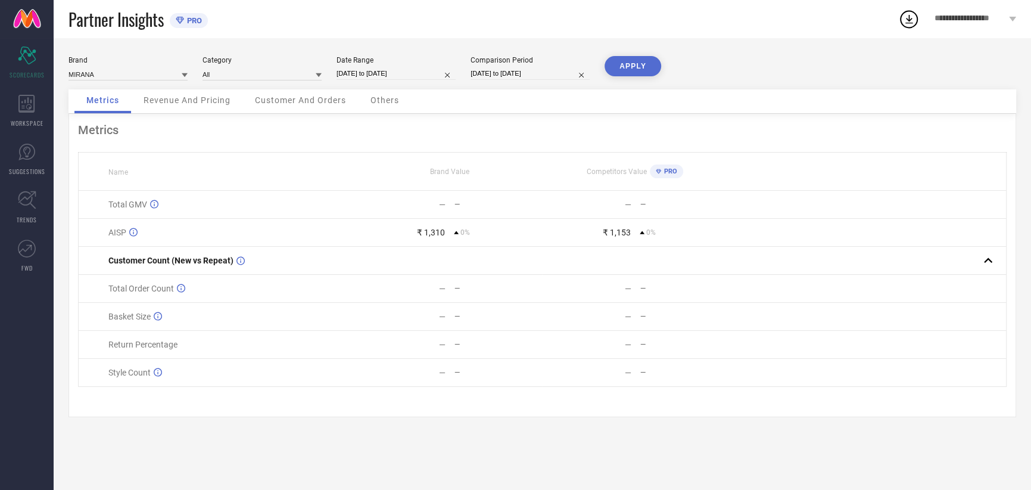
click at [626, 66] on button "APPLY" at bounding box center [633, 66] width 57 height 20
